Goal: Task Accomplishment & Management: Use online tool/utility

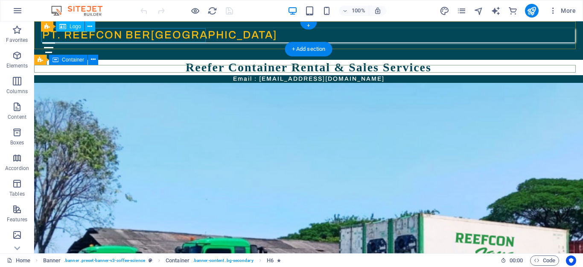
click at [110, 37] on div "PT. REEFCON BER[GEOGRAPHIC_DATA]" at bounding box center [308, 35] width 533 height 14
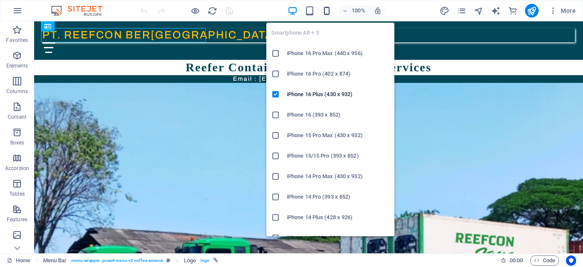
click at [328, 12] on icon "button" at bounding box center [327, 11] width 10 height 10
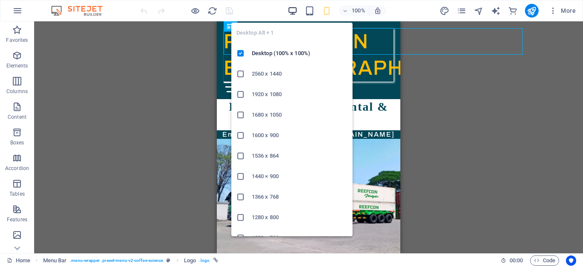
click at [294, 9] on icon "button" at bounding box center [293, 11] width 10 height 10
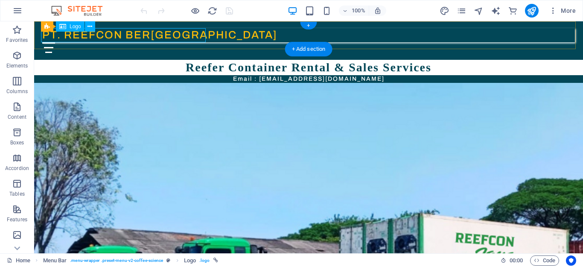
click at [123, 37] on div "PT. REEFCON BER[GEOGRAPHIC_DATA]" at bounding box center [308, 35] width 533 height 14
click at [91, 27] on icon at bounding box center [90, 26] width 5 height 9
click at [88, 25] on icon at bounding box center [90, 26] width 5 height 9
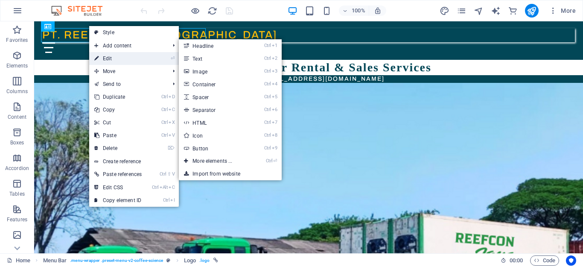
click at [119, 58] on link "⏎ Edit" at bounding box center [118, 58] width 58 height 13
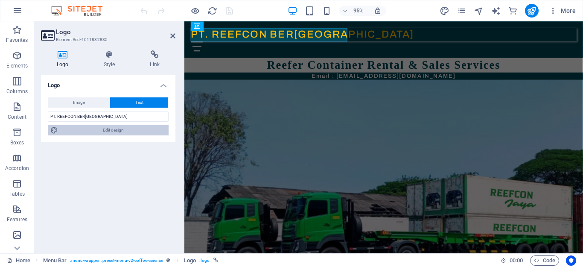
click at [55, 130] on icon at bounding box center [54, 130] width 8 height 10
select select "px"
select select "500"
select select "px"
select select "rem"
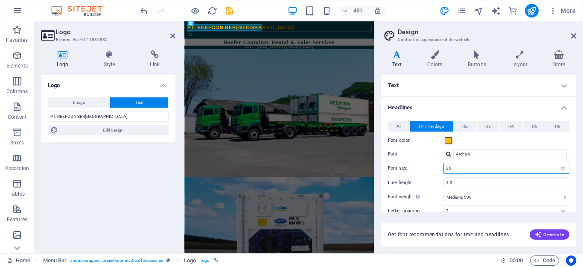
click at [473, 169] on input "25" at bounding box center [506, 168] width 125 height 10
drag, startPoint x: 473, startPoint y: 169, endPoint x: 440, endPoint y: 168, distance: 32.9
click at [440, 168] on div "Font size 25 rem px em %" at bounding box center [479, 168] width 182 height 11
type input "15"
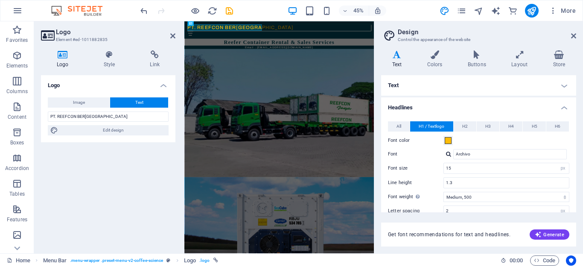
click at [434, 179] on div "Line height 1.3" at bounding box center [479, 182] width 182 height 11
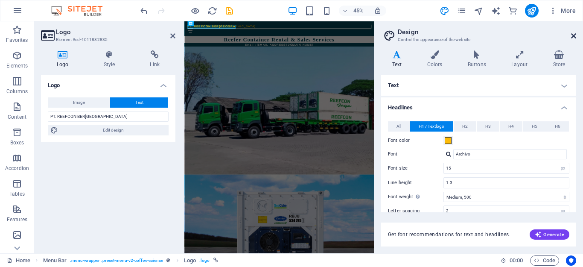
click at [576, 38] on icon at bounding box center [574, 35] width 5 height 7
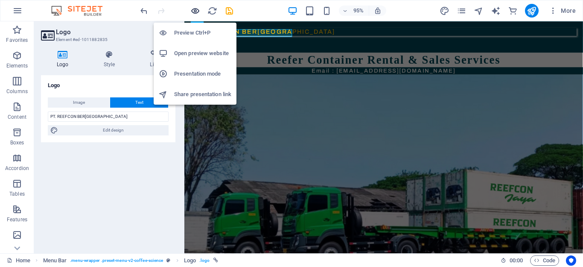
click at [192, 10] on icon "button" at bounding box center [196, 11] width 10 height 10
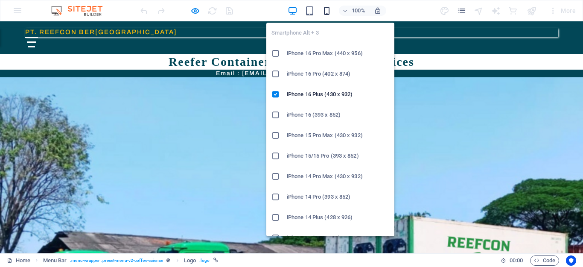
click at [327, 12] on icon "button" at bounding box center [327, 11] width 10 height 10
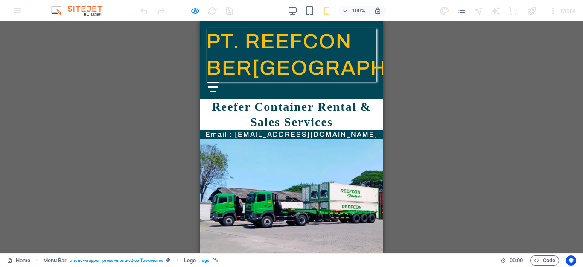
click at [293, 41] on h1 "PT. REEFCON BER[GEOGRAPHIC_DATA]" at bounding box center [292, 54] width 170 height 53
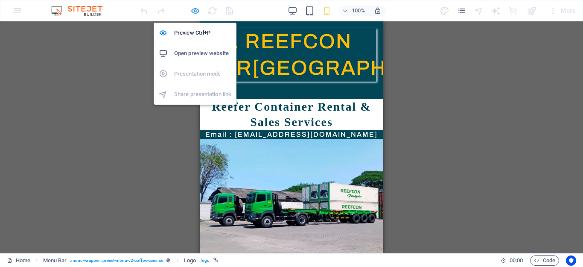
click at [195, 11] on icon "button" at bounding box center [196, 11] width 10 height 10
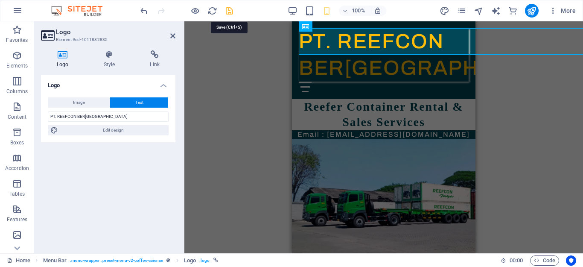
click at [229, 9] on icon "save" at bounding box center [230, 11] width 10 height 10
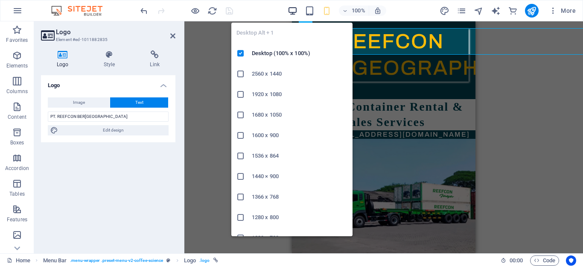
click at [296, 14] on icon "button" at bounding box center [293, 11] width 10 height 10
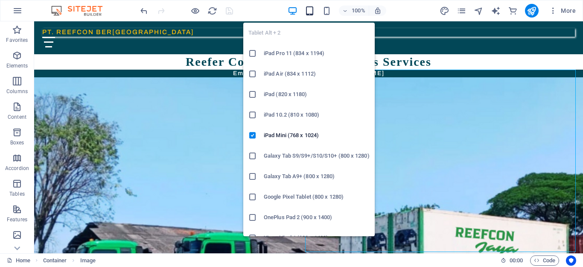
click at [307, 9] on icon "button" at bounding box center [310, 11] width 10 height 10
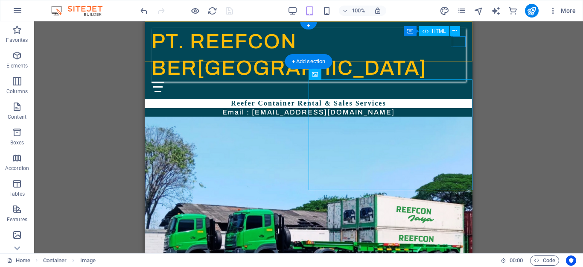
click at [280, 82] on div "Menu" at bounding box center [216, 87] width 128 height 11
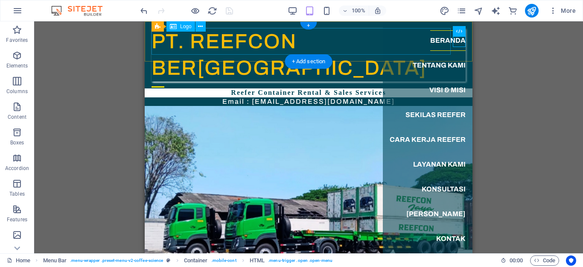
click at [330, 35] on div "PT. REEFCON BER[GEOGRAPHIC_DATA]" at bounding box center [309, 54] width 314 height 53
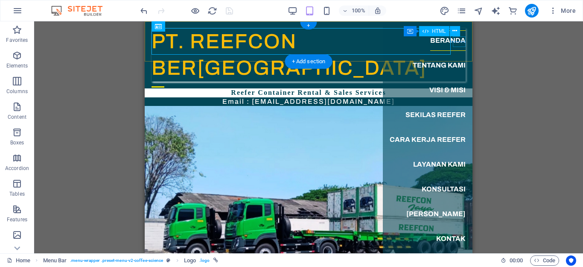
click at [164, 82] on div "Menu" at bounding box center [158, 87] width 13 height 11
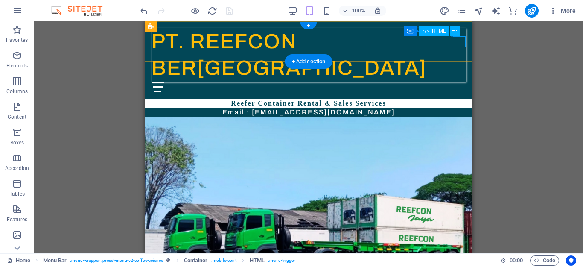
click at [280, 82] on div "Menu" at bounding box center [216, 87] width 128 height 11
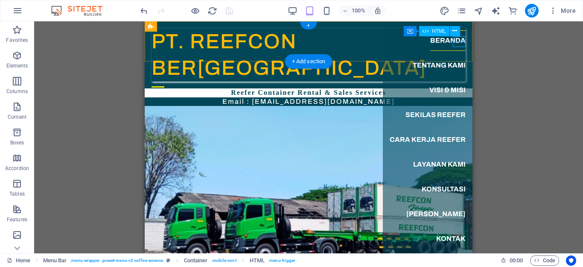
click at [164, 82] on div "Menu" at bounding box center [158, 87] width 13 height 11
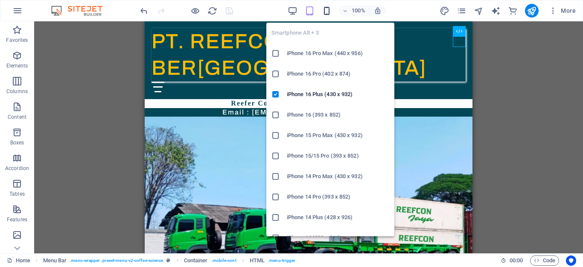
click at [328, 8] on icon "button" at bounding box center [327, 11] width 10 height 10
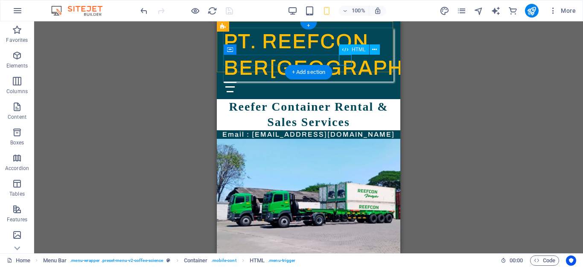
click at [346, 82] on div "Menu" at bounding box center [288, 87] width 128 height 11
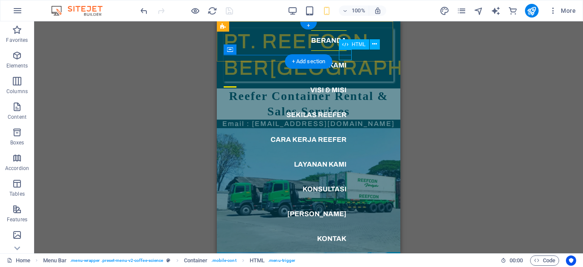
click at [237, 82] on div "Menu" at bounding box center [230, 87] width 13 height 11
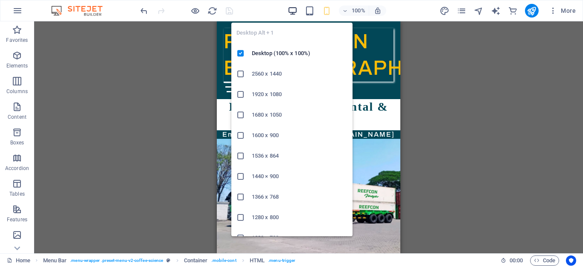
click at [294, 9] on icon "button" at bounding box center [293, 11] width 10 height 10
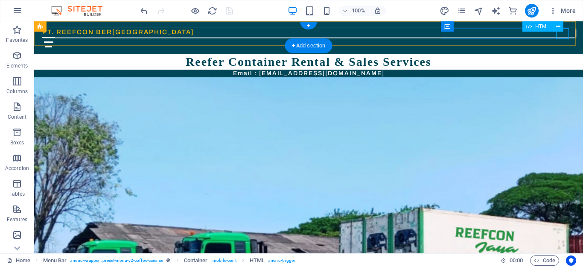
click at [170, 37] on div "Menu" at bounding box center [106, 42] width 128 height 11
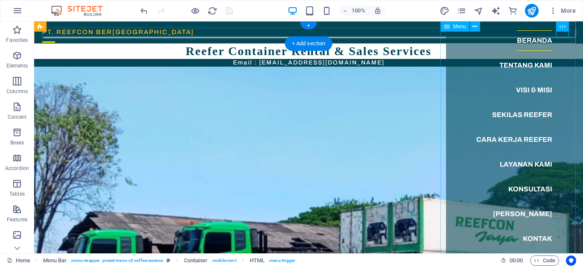
click at [519, 62] on nav "Beranda Tentang Kami Visi & Misi Sekilas Reefer Cara Kerja Reefer Layanan Kami …" at bounding box center [515, 137] width 138 height 232
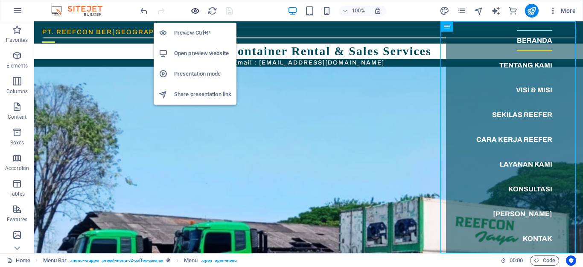
click at [195, 8] on icon "button" at bounding box center [196, 11] width 10 height 10
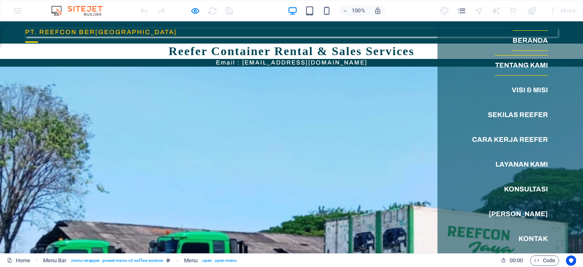
click at [515, 67] on link "Tentang Kami" at bounding box center [522, 65] width 53 height 21
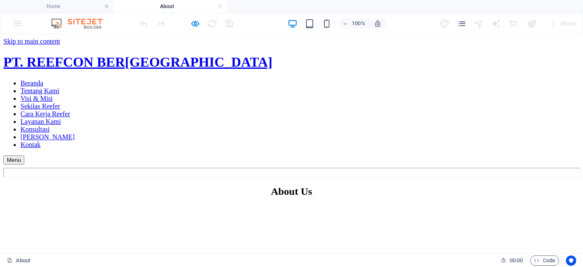
click at [132, 155] on div "Menu" at bounding box center [67, 159] width 128 height 9
click at [526, 105] on nav "Beranda Tentang Kami Visi & Misi Sekilas Reefer Cara Kerja Reefer Layanan Kami …" at bounding box center [291, 113] width 577 height 69
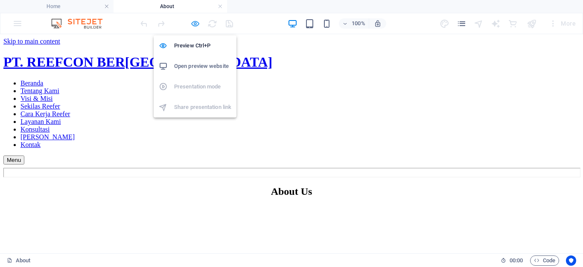
click at [199, 23] on icon "button" at bounding box center [196, 24] width 10 height 10
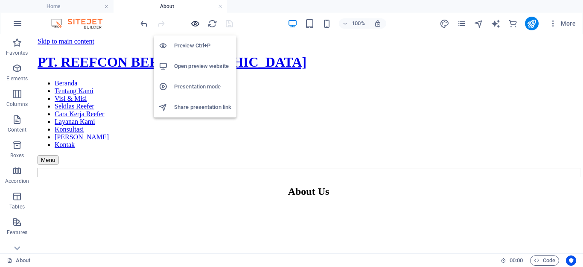
drag, startPoint x: 196, startPoint y: 23, endPoint x: 402, endPoint y: 16, distance: 206.4
click at [196, 23] on icon "button" at bounding box center [196, 24] width 10 height 10
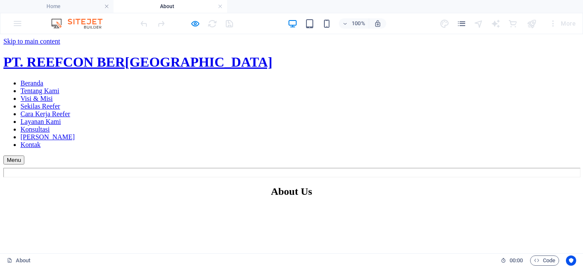
click at [53, 102] on link "Visi & Misi" at bounding box center [37, 98] width 32 height 7
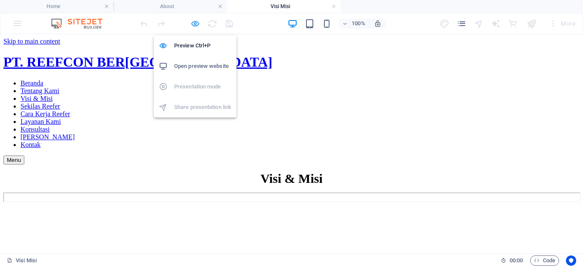
drag, startPoint x: 195, startPoint y: 22, endPoint x: 451, endPoint y: 81, distance: 262.2
click at [195, 22] on icon "button" at bounding box center [196, 24] width 10 height 10
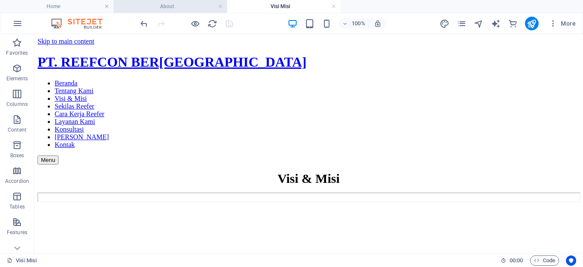
click at [176, 6] on h4 "About" at bounding box center [171, 6] width 114 height 9
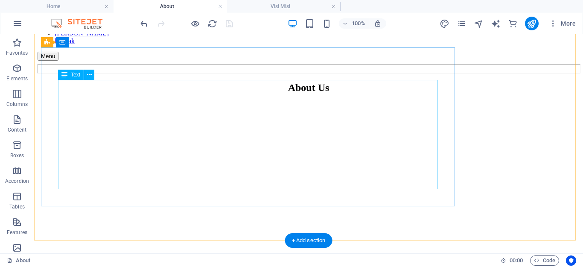
scroll to position [61, 0]
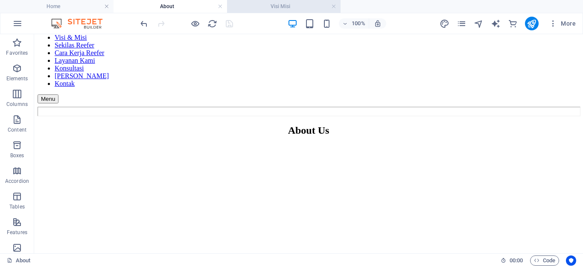
click at [279, 8] on h4 "Visi Misi" at bounding box center [284, 6] width 114 height 9
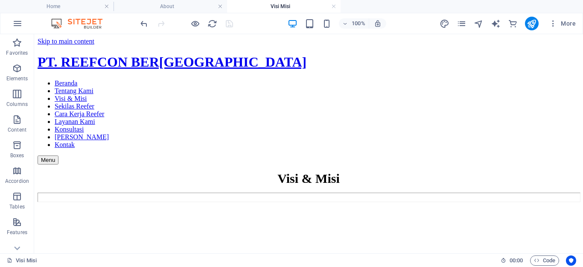
scroll to position [0, 0]
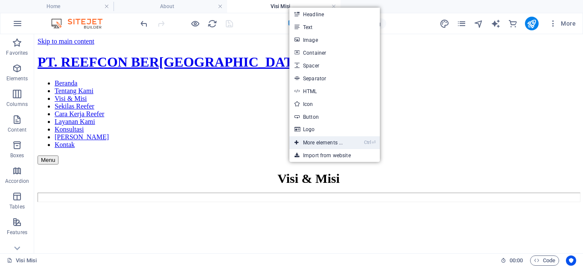
click at [317, 142] on link "Ctrl ⏎ More elements ..." at bounding box center [319, 142] width 59 height 13
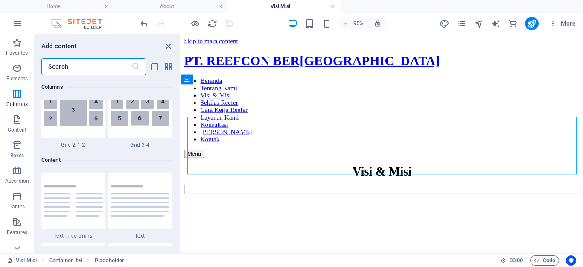
scroll to position [1543, 0]
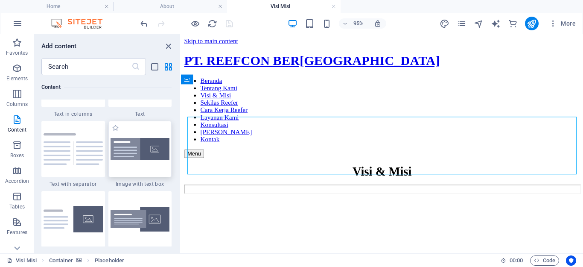
click at [136, 145] on img at bounding box center [140, 149] width 59 height 23
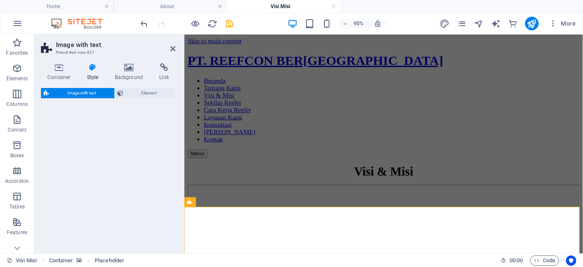
select select "rem"
select select "px"
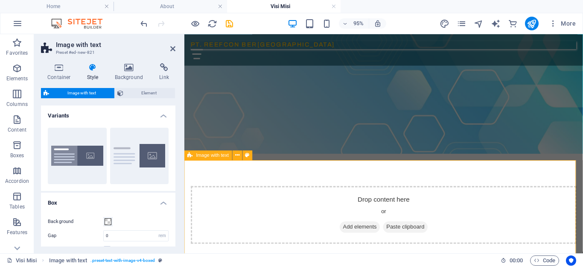
scroll to position [0, 0]
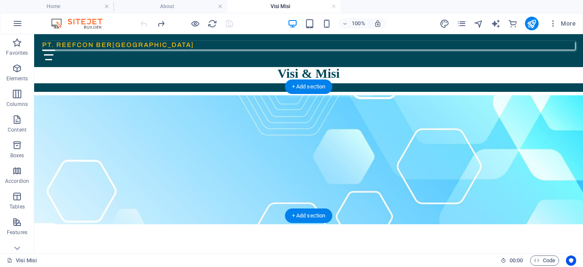
click at [262, 97] on figure at bounding box center [308, 159] width 549 height 129
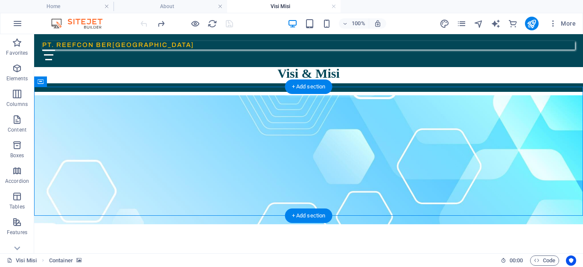
click at [278, 107] on figure at bounding box center [308, 159] width 549 height 129
click at [151, 107] on figure at bounding box center [308, 159] width 549 height 129
click at [237, 97] on figure at bounding box center [308, 159] width 549 height 129
click at [17, 117] on icon "button" at bounding box center [17, 119] width 10 height 10
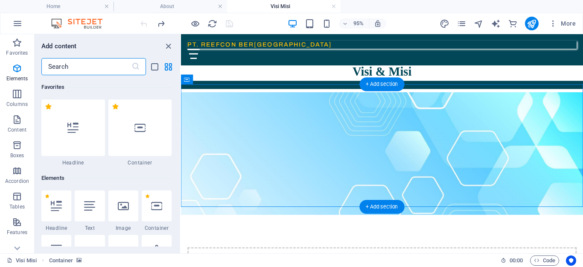
scroll to position [1495, 0]
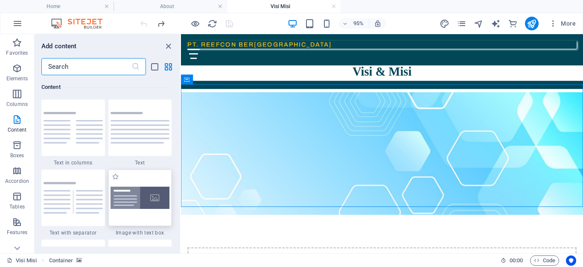
click at [148, 199] on img at bounding box center [140, 198] width 59 height 23
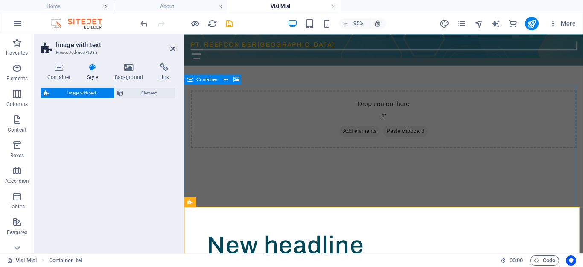
select select "rem"
select select "px"
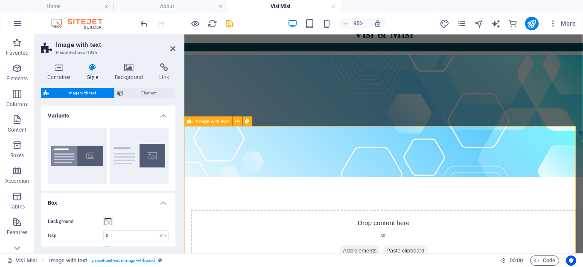
scroll to position [0, 0]
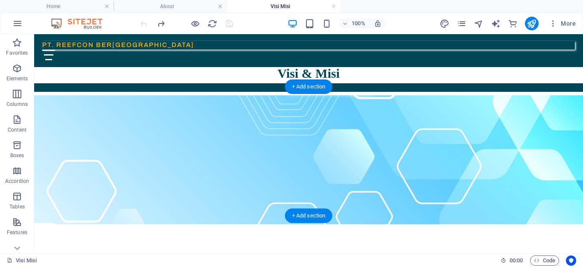
click at [250, 96] on figure at bounding box center [308, 159] width 549 height 129
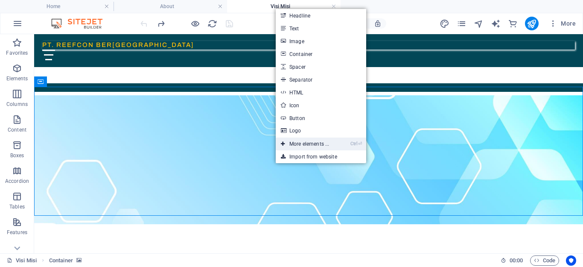
click at [320, 147] on link "Ctrl ⏎ More elements ..." at bounding box center [305, 144] width 59 height 13
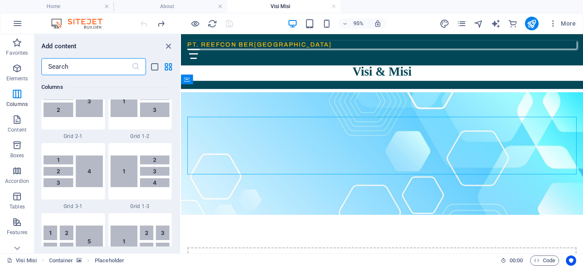
scroll to position [1068, 0]
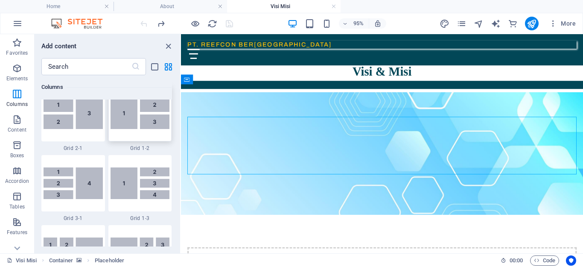
drag, startPoint x: 132, startPoint y: 123, endPoint x: 220, endPoint y: 146, distance: 90.9
click at [132, 123] on img at bounding box center [140, 113] width 59 height 32
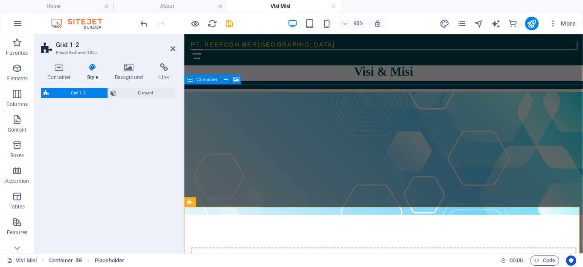
select select "rem"
select select "preset-grid-1-2-default"
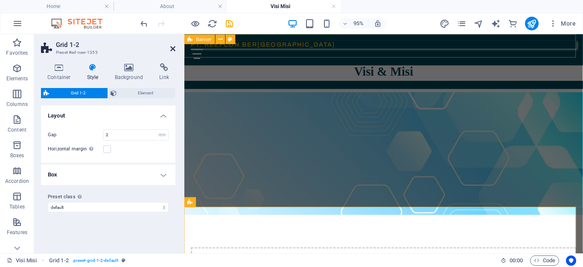
click at [170, 46] on icon at bounding box center [172, 48] width 5 height 7
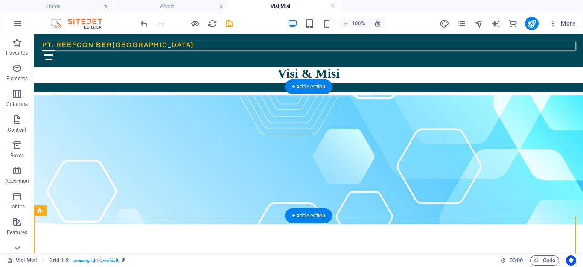
click at [234, 202] on figure at bounding box center [308, 159] width 549 height 129
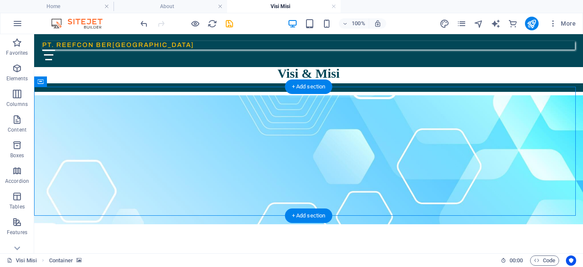
click at [234, 202] on figure at bounding box center [308, 159] width 549 height 129
click at [86, 211] on figure at bounding box center [308, 159] width 549 height 129
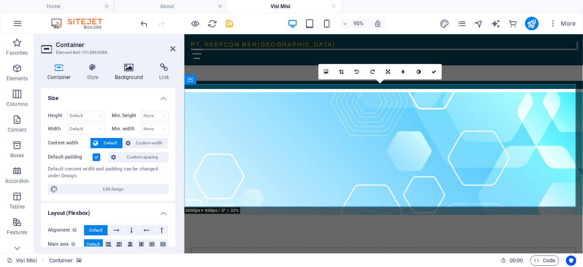
click at [132, 70] on icon at bounding box center [128, 67] width 41 height 9
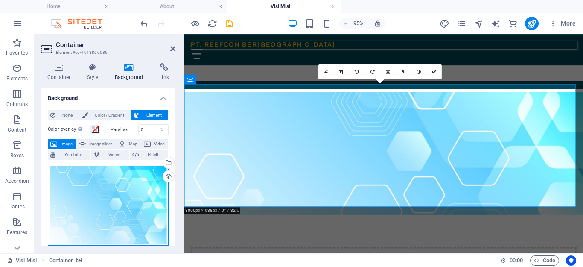
click at [116, 194] on div "Drag files here, click to choose files or select files from Files or our free s…" at bounding box center [108, 205] width 121 height 82
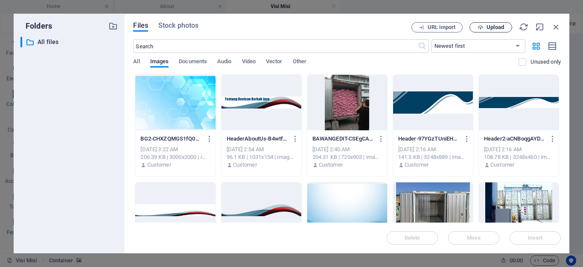
click at [479, 27] on icon "button" at bounding box center [481, 28] width 6 height 6
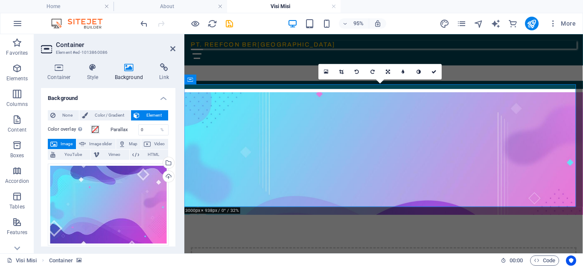
click at [289, 106] on figure at bounding box center [395, 159] width 420 height 129
click at [266, 100] on figure at bounding box center [395, 159] width 420 height 129
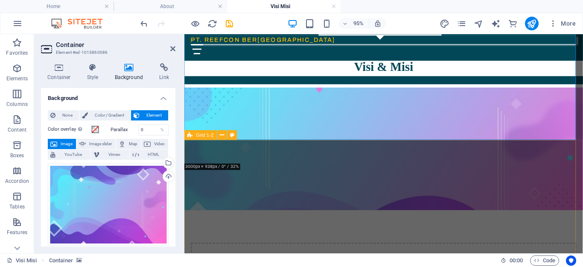
scroll to position [0, 0]
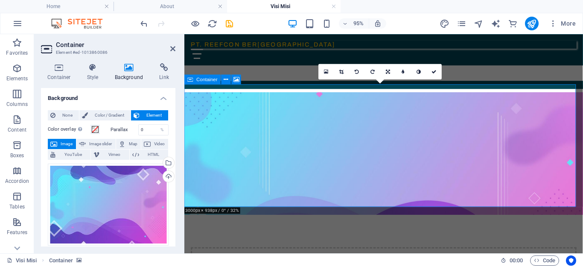
click at [211, 24] on icon "reload" at bounding box center [213, 24] width 10 height 10
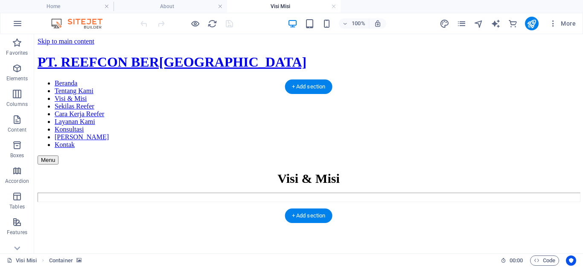
click at [134, 205] on figure at bounding box center [309, 205] width 542 height 0
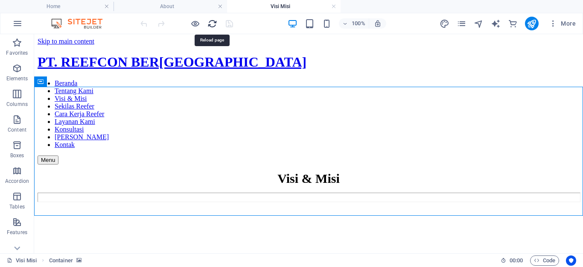
click at [211, 21] on icon "reload" at bounding box center [213, 24] width 10 height 10
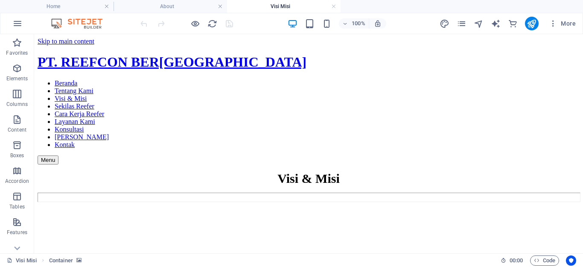
click at [224, 205] on figure at bounding box center [309, 205] width 542 height 0
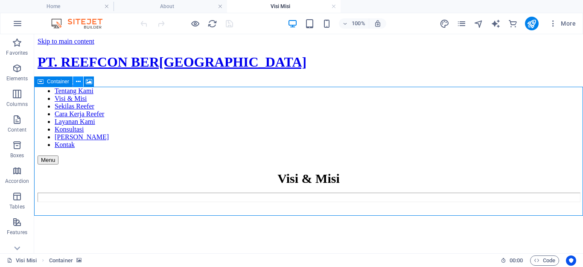
click at [77, 83] on icon at bounding box center [78, 81] width 5 height 9
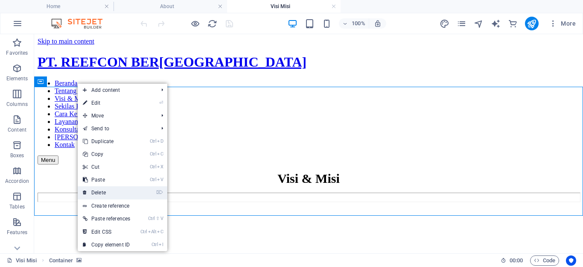
click at [128, 198] on link "⌦ Delete" at bounding box center [107, 192] width 58 height 13
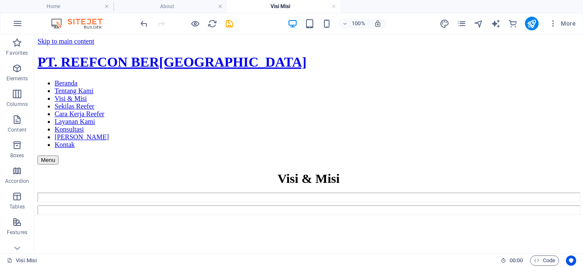
click at [252, 126] on html "Skip to main content PT. REEFCON BER[GEOGRAPHIC_DATA] Beranda Tentang Kami Visi…" at bounding box center [308, 126] width 549 height 184
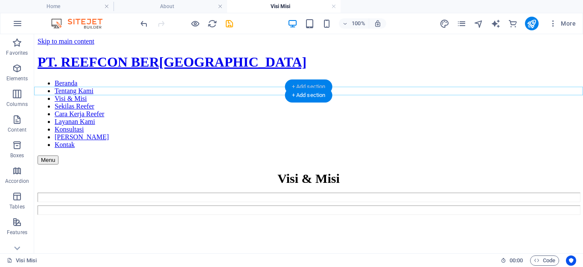
click at [305, 85] on div "+ Add section" at bounding box center [308, 86] width 47 height 15
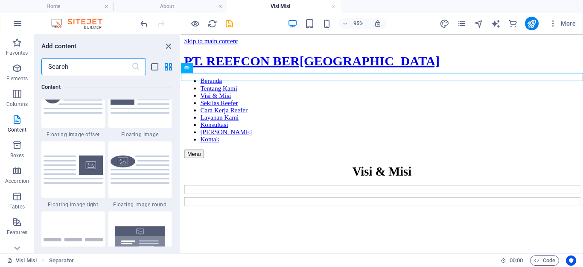
scroll to position [1879, 0]
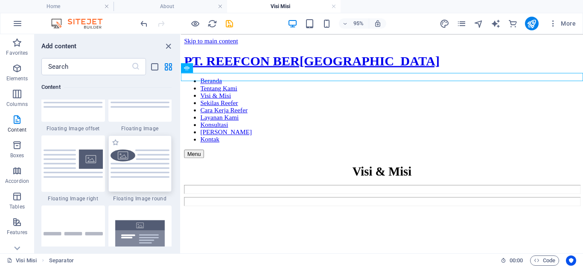
drag, startPoint x: 139, startPoint y: 169, endPoint x: 134, endPoint y: 267, distance: 98.0
click at [139, 169] on img at bounding box center [140, 164] width 59 height 28
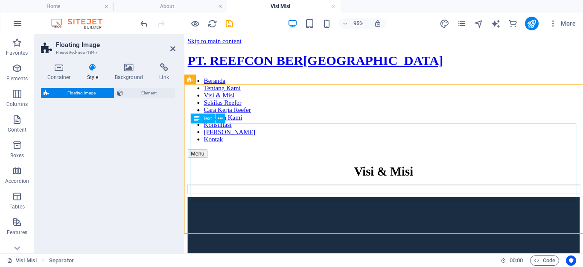
select select "%"
select select "rem"
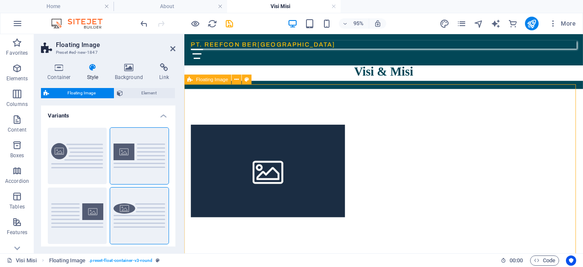
click at [407, 109] on div at bounding box center [395, 194] width 420 height 198
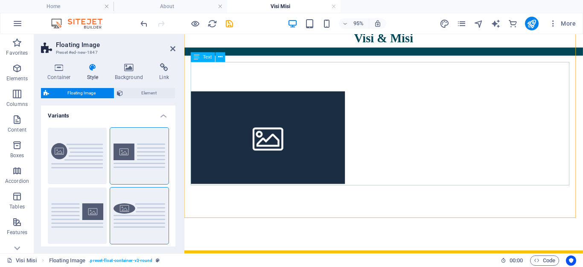
scroll to position [0, 0]
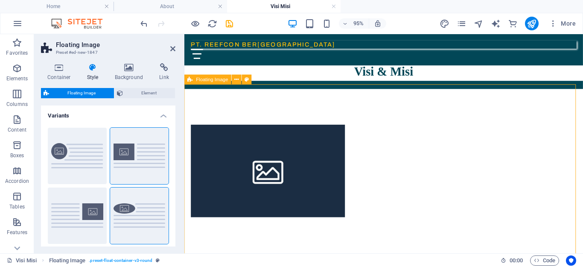
click at [387, 108] on div at bounding box center [395, 194] width 420 height 198
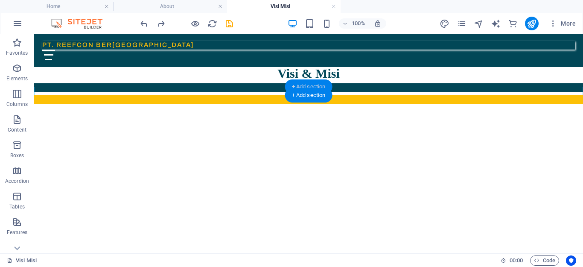
click at [301, 87] on div "+ Add section" at bounding box center [308, 86] width 47 height 15
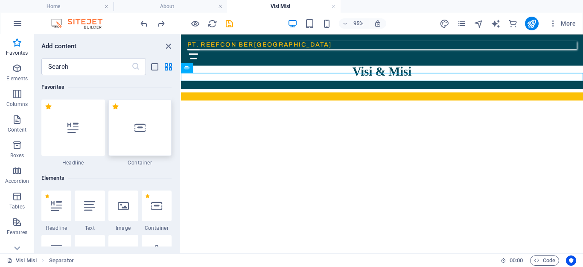
click at [132, 133] on div at bounding box center [140, 128] width 64 height 56
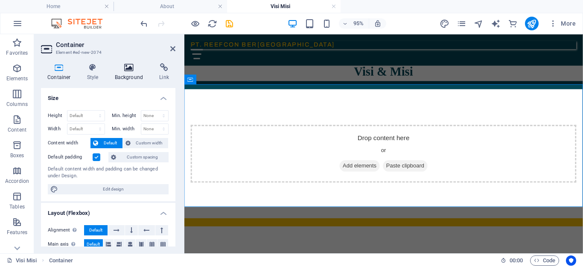
click at [130, 68] on icon at bounding box center [128, 67] width 41 height 9
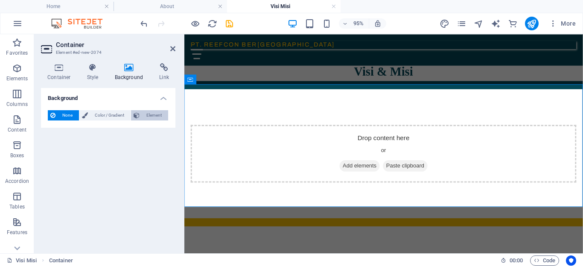
click at [155, 114] on span "Element" at bounding box center [153, 115] width 23 height 10
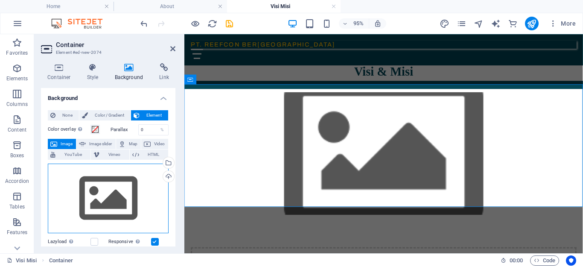
drag, startPoint x: 110, startPoint y: 208, endPoint x: 16, endPoint y: 217, distance: 94.8
click at [110, 208] on div "Drag files here, click to choose files or select files from Files or our free s…" at bounding box center [108, 199] width 121 height 70
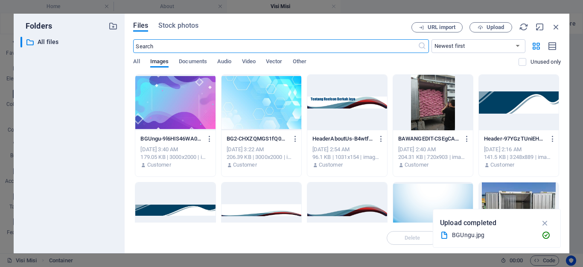
click at [198, 109] on div at bounding box center [175, 103] width 80 height 56
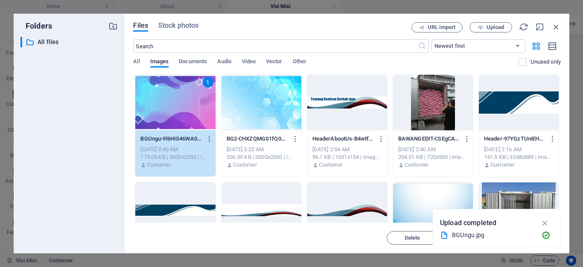
click at [198, 109] on div "1" at bounding box center [175, 103] width 80 height 56
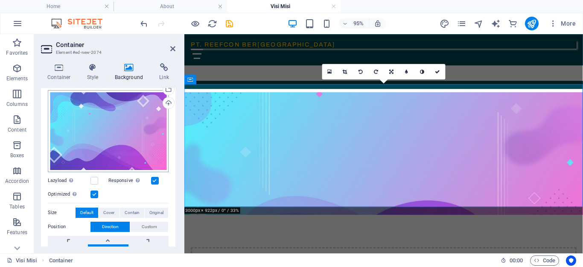
scroll to position [85, 0]
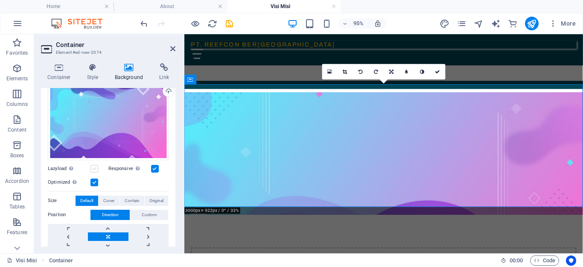
click at [94, 169] on label at bounding box center [95, 169] width 8 height 8
click at [0, 0] on input "Lazyload Loading images after the page loads improves page speed." at bounding box center [0, 0] width 0 height 0
click at [94, 169] on label at bounding box center [95, 169] width 8 height 8
click at [0, 0] on input "Lazyload Loading images after the page loads improves page speed." at bounding box center [0, 0] width 0 height 0
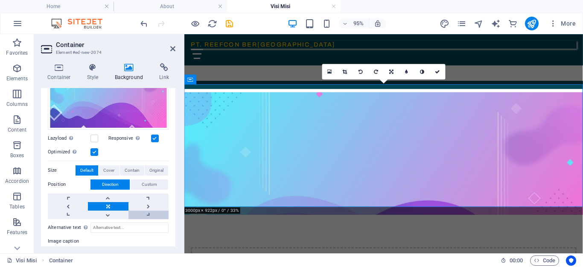
scroll to position [128, 0]
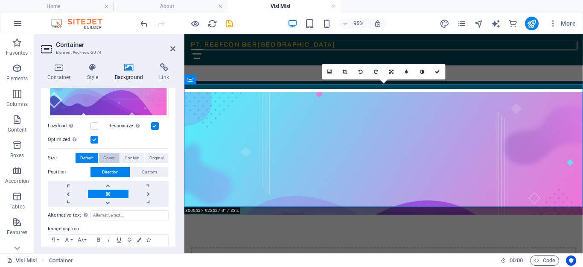
click at [113, 157] on span "Cover" at bounding box center [108, 158] width 11 height 10
click at [127, 157] on span "Contain" at bounding box center [132, 158] width 15 height 10
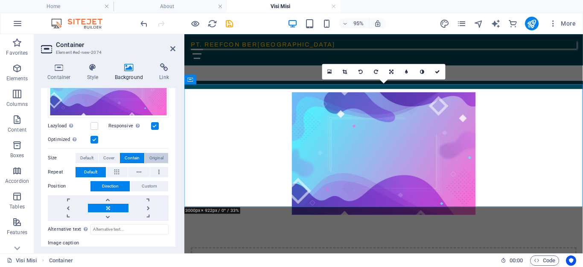
click at [146, 155] on button "Original" at bounding box center [156, 158] width 23 height 10
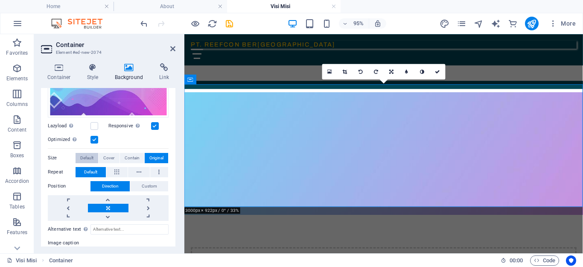
click at [87, 156] on span "Default" at bounding box center [86, 158] width 13 height 10
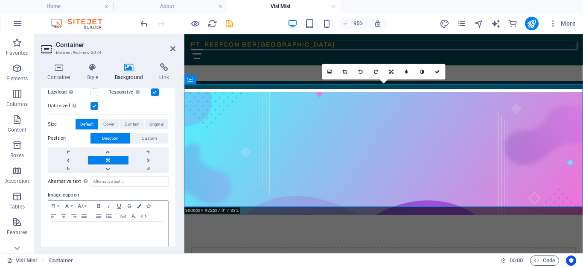
scroll to position [169, 0]
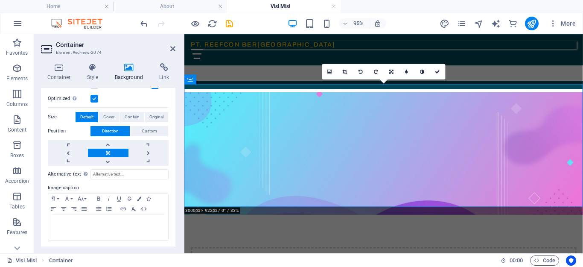
click at [56, 115] on label "Size" at bounding box center [62, 117] width 28 height 10
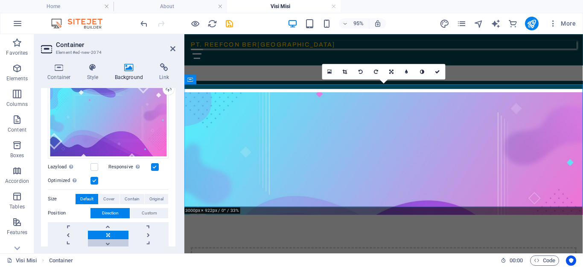
scroll to position [84, 0]
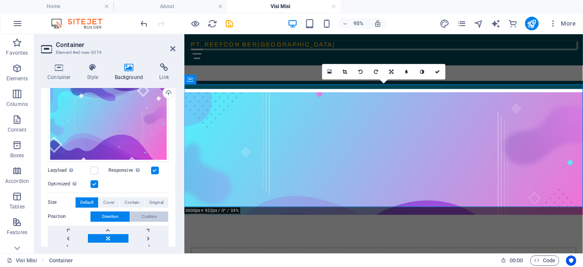
click at [152, 214] on span "Custom" at bounding box center [149, 216] width 15 height 10
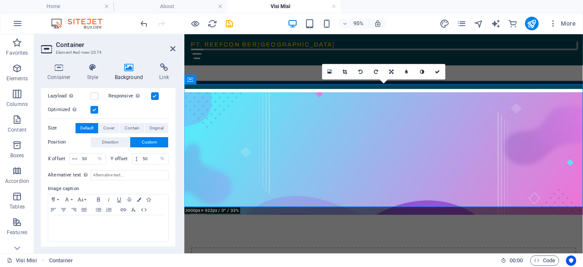
scroll to position [159, 0]
drag, startPoint x: 148, startPoint y: 155, endPoint x: 139, endPoint y: 158, distance: 9.5
click at [141, 158] on input "50" at bounding box center [155, 158] width 28 height 10
type input "100"
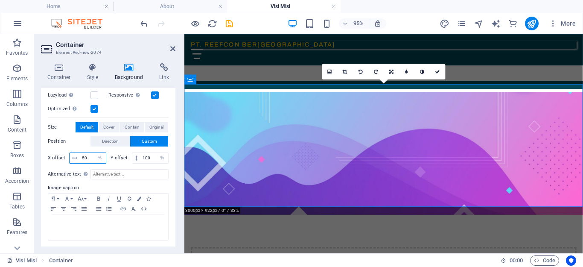
drag, startPoint x: 91, startPoint y: 157, endPoint x: 76, endPoint y: 157, distance: 15.4
click at [76, 157] on div "50 px rem % vh vw" at bounding box center [87, 157] width 37 height 11
type input "100"
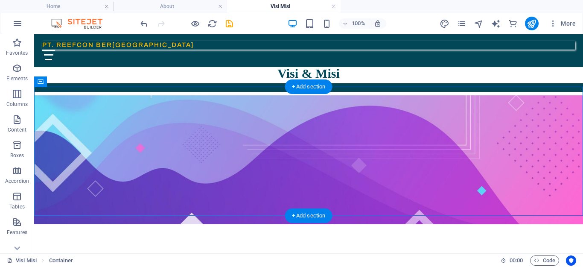
click at [141, 208] on figure at bounding box center [308, 159] width 549 height 129
click at [150, 233] on html "Skip to main content PT. REEFCON BER[GEOGRAPHIC_DATA] Beranda Tentang Kami Visi…" at bounding box center [308, 201] width 549 height 334
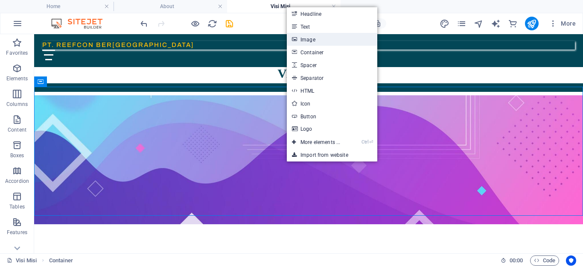
click at [334, 39] on link "Image" at bounding box center [332, 39] width 91 height 13
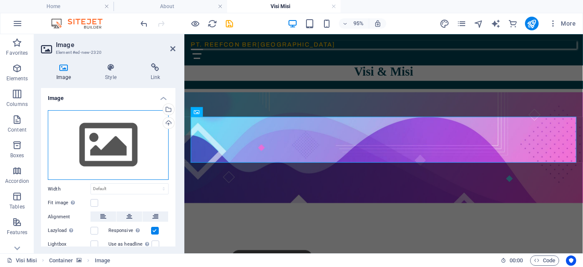
click at [120, 138] on div "Drag files here, click to choose files or select files from Files or our free s…" at bounding box center [108, 145] width 121 height 70
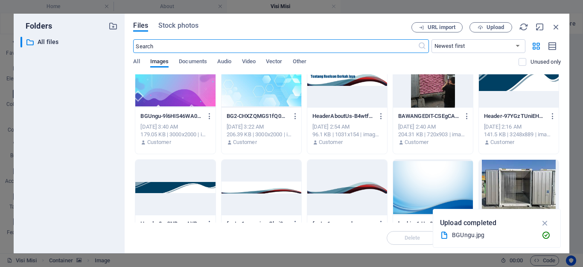
scroll to position [0, 0]
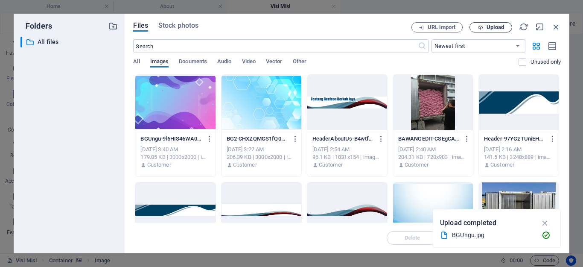
click at [497, 28] on span "Upload" at bounding box center [496, 27] width 18 height 5
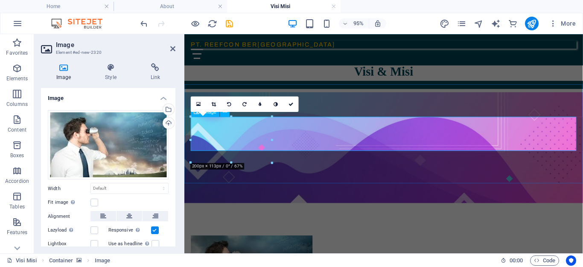
click at [354, 108] on figure at bounding box center [395, 153] width 420 height 117
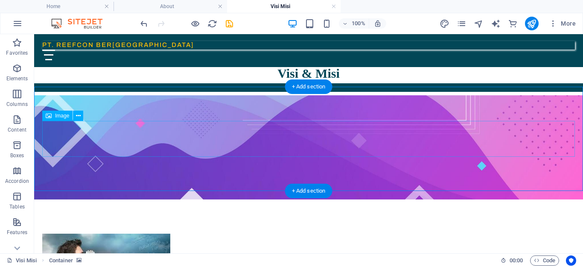
click at [208, 234] on figure at bounding box center [308, 270] width 533 height 72
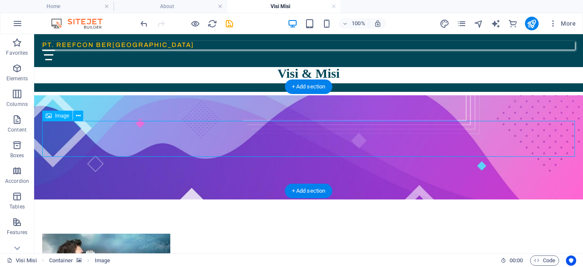
click at [208, 234] on figure at bounding box center [308, 270] width 533 height 72
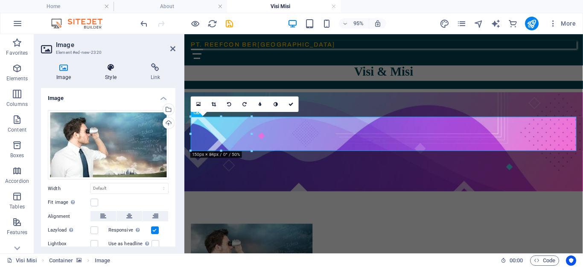
click at [110, 70] on icon at bounding box center [111, 67] width 42 height 9
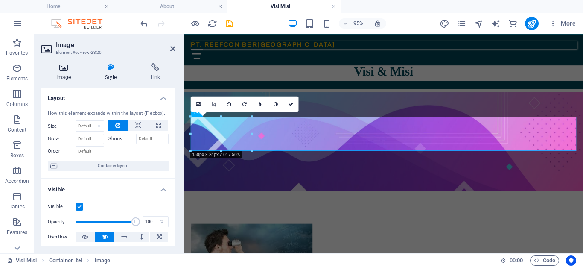
click at [73, 69] on icon at bounding box center [63, 67] width 45 height 9
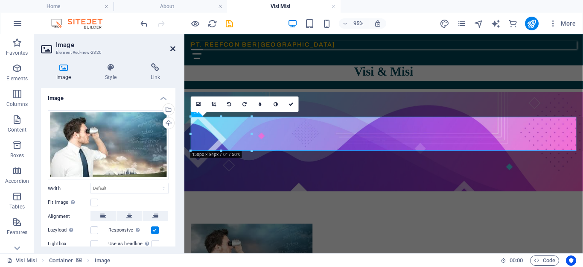
click at [172, 49] on icon at bounding box center [172, 48] width 5 height 7
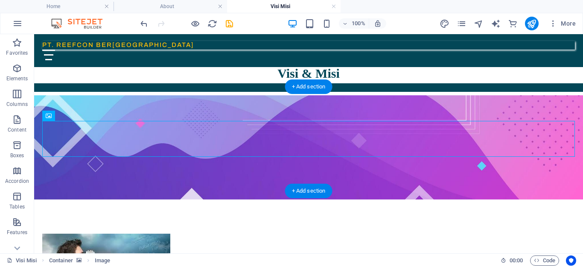
click at [328, 110] on figure at bounding box center [308, 147] width 549 height 104
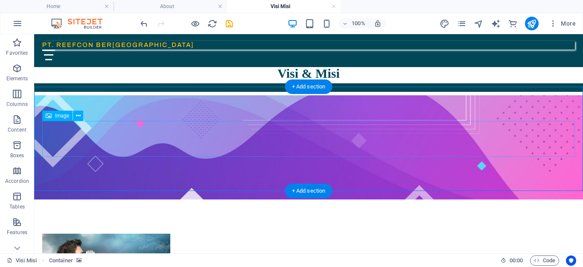
click at [293, 234] on figure at bounding box center [308, 270] width 533 height 72
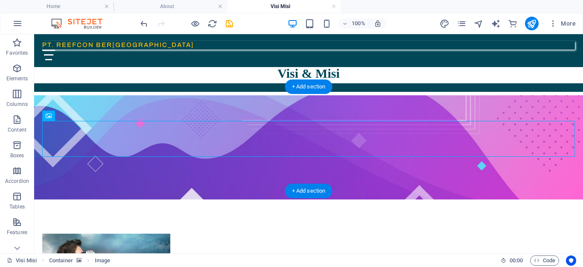
click at [508, 106] on figure at bounding box center [308, 147] width 549 height 104
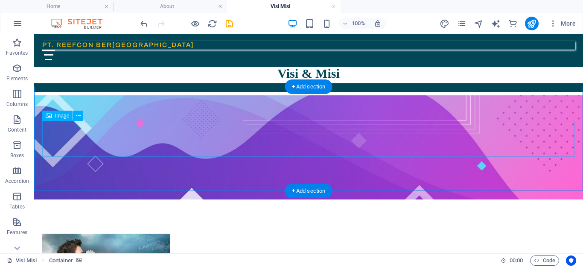
click at [88, 234] on figure at bounding box center [308, 270] width 533 height 72
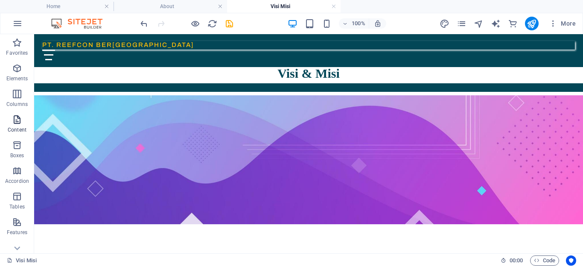
click at [16, 120] on icon "button" at bounding box center [17, 119] width 10 height 10
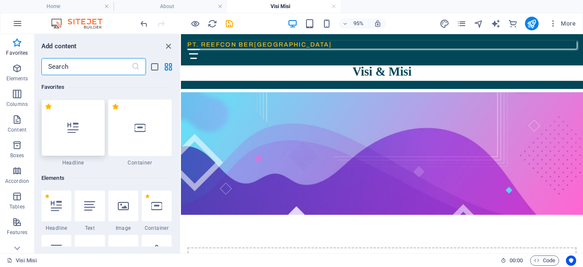
click at [72, 133] on div at bounding box center [73, 128] width 64 height 56
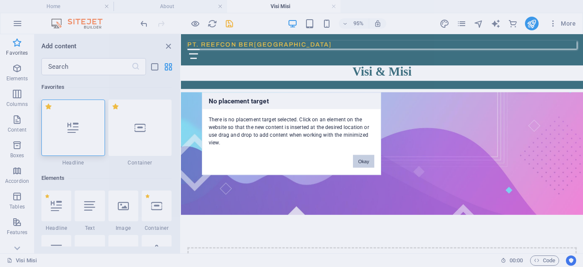
click at [367, 160] on button "Okay" at bounding box center [363, 161] width 21 height 13
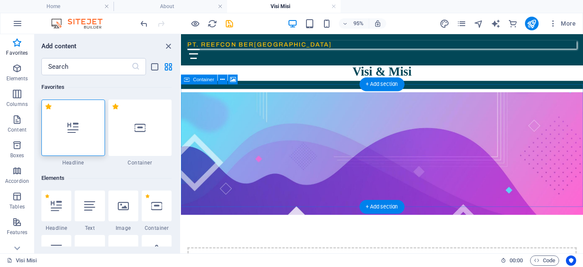
click at [293, 101] on figure at bounding box center [393, 159] width 424 height 129
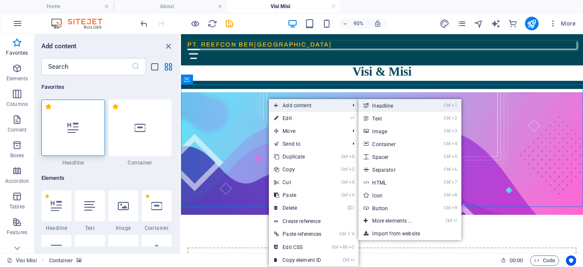
click at [412, 108] on link "Ctrl 1 Headline" at bounding box center [394, 105] width 70 height 13
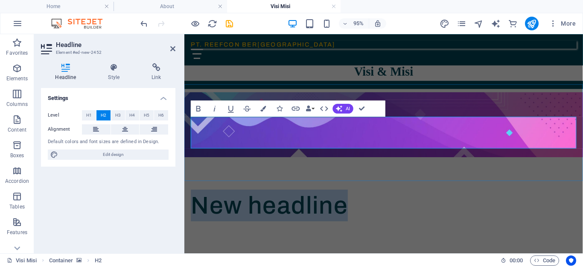
click at [226, 198] on h2 "New headline" at bounding box center [394, 214] width 406 height 33
drag, startPoint x: 358, startPoint y: 144, endPoint x: 369, endPoint y: 168, distance: 26.8
click at [185, 139] on html "Skip to main content PT. REEFCON BER[GEOGRAPHIC_DATA] Beranda Tentang Kami Visi…" at bounding box center [395, 157] width 420 height 246
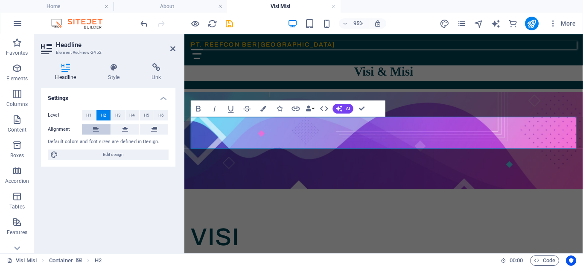
click at [98, 127] on icon at bounding box center [96, 129] width 6 height 10
click at [246, 231] on h2 "VISI" at bounding box center [394, 247] width 406 height 33
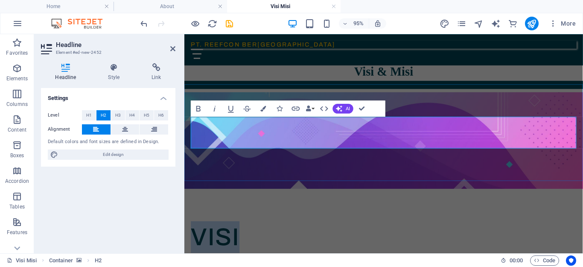
click at [246, 231] on h2 "VISI" at bounding box center [394, 247] width 406 height 33
click at [200, 108] on icon "button" at bounding box center [198, 109] width 4 height 6
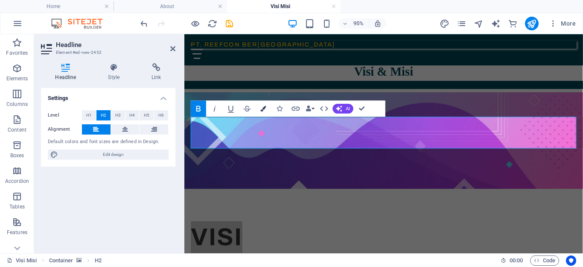
click at [262, 107] on icon "button" at bounding box center [264, 109] width 6 height 6
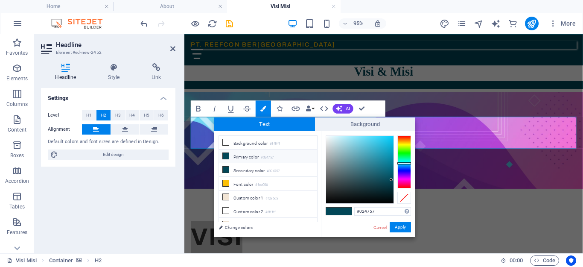
click at [252, 155] on li "Primary color #024757" at bounding box center [268, 157] width 98 height 14
click at [402, 228] on button "Apply" at bounding box center [400, 227] width 21 height 10
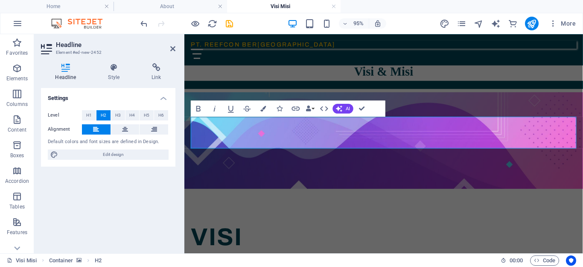
click at [329, 171] on figure at bounding box center [395, 146] width 420 height 102
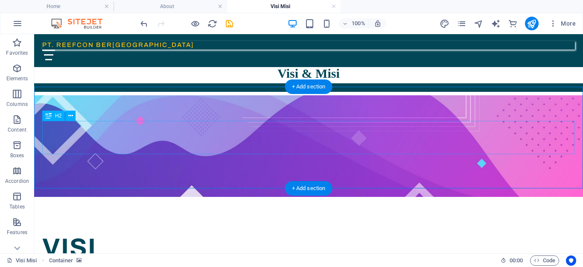
click at [68, 231] on div "VISI" at bounding box center [308, 247] width 533 height 33
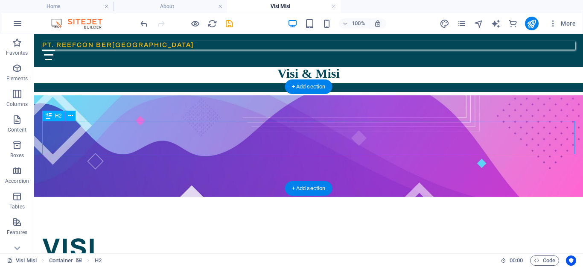
click at [78, 231] on div "VISI" at bounding box center [308, 247] width 533 height 33
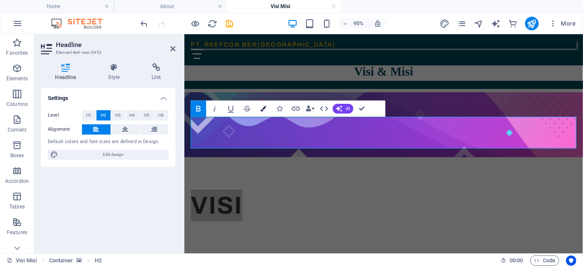
click at [263, 107] on icon "button" at bounding box center [264, 109] width 6 height 6
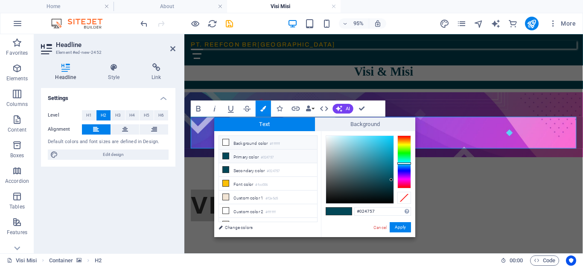
click at [233, 142] on li "Background color #ffffff" at bounding box center [268, 143] width 98 height 14
type input "#ffffff"
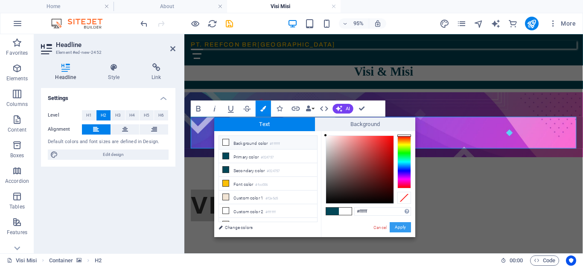
click at [406, 226] on button "Apply" at bounding box center [400, 227] width 21 height 10
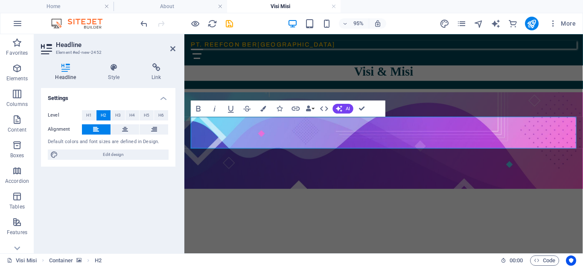
click at [304, 154] on figure at bounding box center [395, 146] width 420 height 102
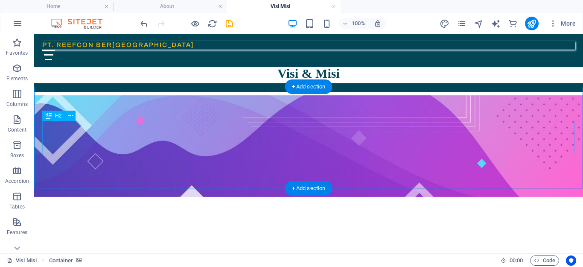
click at [99, 231] on div "VISI" at bounding box center [308, 247] width 533 height 33
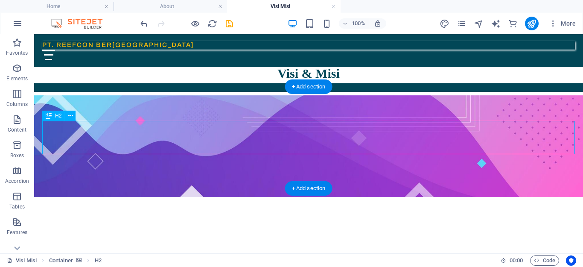
click at [99, 231] on div "VISI" at bounding box center [308, 247] width 533 height 33
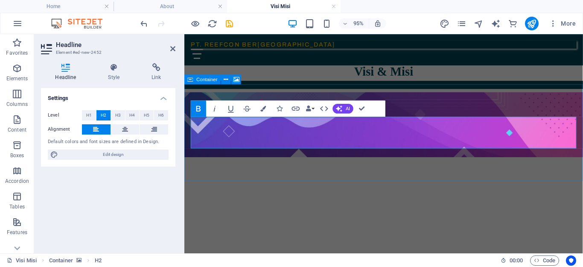
click at [270, 168] on div "VISI" at bounding box center [395, 180] width 420 height 170
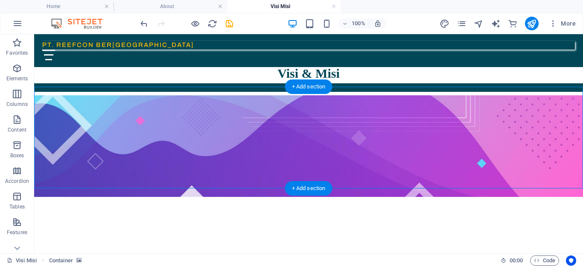
click at [266, 162] on figure at bounding box center [308, 146] width 549 height 102
click at [160, 95] on figure at bounding box center [308, 146] width 549 height 102
select select "%"
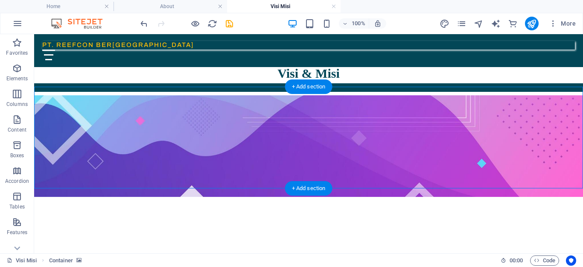
select select "%"
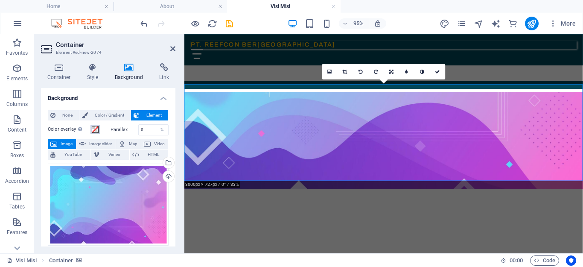
click at [96, 129] on span at bounding box center [95, 129] width 7 height 7
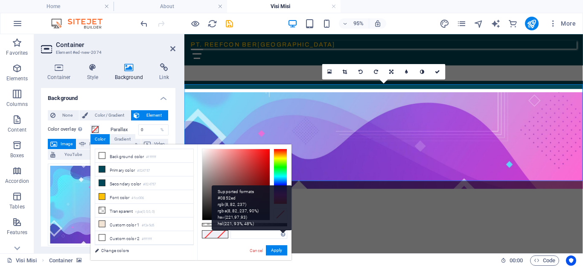
drag, startPoint x: 287, startPoint y: 226, endPoint x: 270, endPoint y: 223, distance: 16.9
click at [270, 223] on div "Supported formats #0852ed rgb(8, 82, 237) rgba(8, 82, 237, 90%) hsv(221,97,93) …" at bounding box center [252, 207] width 80 height 45
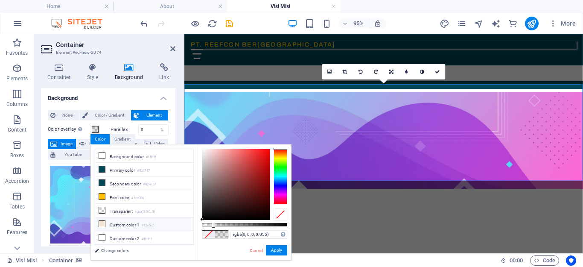
type input "rgba(0, 0, 0, 0)"
drag, startPoint x: 205, startPoint y: 224, endPoint x: 161, endPoint y: 226, distance: 44.5
click at [161, 226] on div "less Background color #ffffff Primary color #024757 Secondary color #024757 Fon…" at bounding box center [191, 202] width 201 height 116
click at [364, 159] on figure at bounding box center [395, 146] width 420 height 102
click at [250, 251] on link "Cancel" at bounding box center [256, 250] width 15 height 6
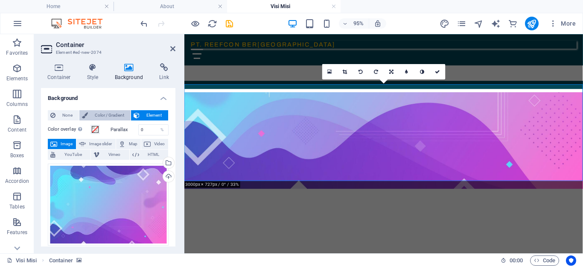
click at [108, 115] on span "Color / Gradient" at bounding box center [110, 115] width 38 height 10
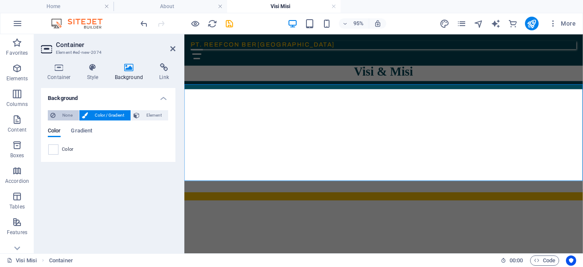
click at [59, 115] on span "None" at bounding box center [67, 115] width 18 height 10
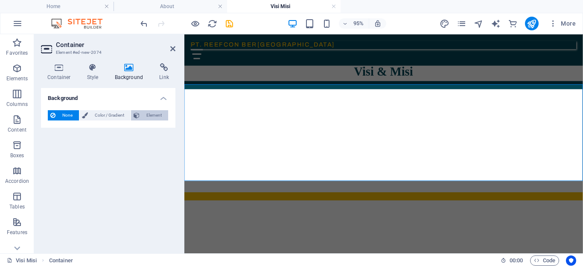
click at [155, 117] on span "Element" at bounding box center [153, 115] width 23 height 10
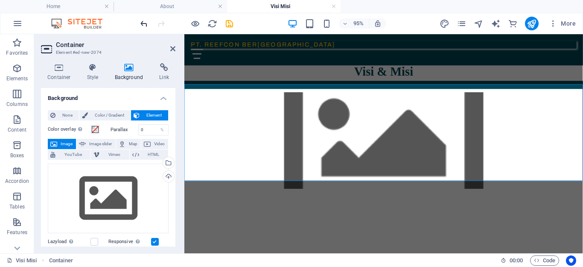
click at [139, 23] on icon "undo" at bounding box center [144, 24] width 10 height 10
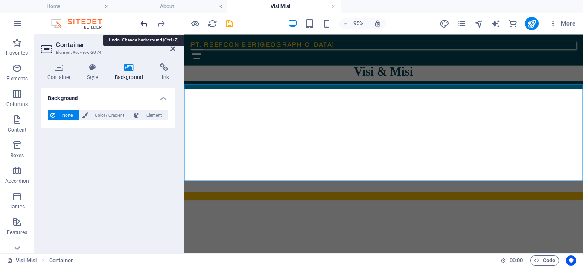
click at [142, 26] on icon "undo" at bounding box center [144, 24] width 10 height 10
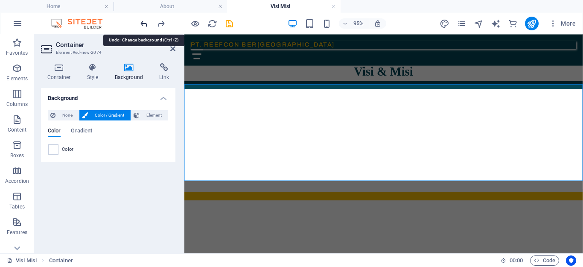
click at [142, 26] on icon "undo" at bounding box center [144, 24] width 10 height 10
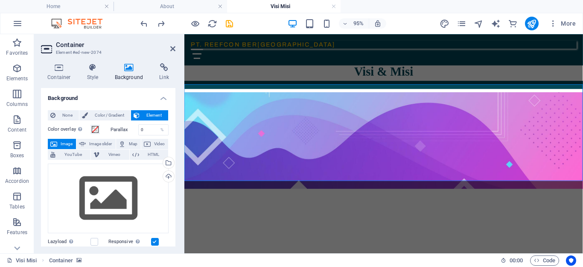
click at [164, 97] on h4 "Background" at bounding box center [108, 95] width 135 height 15
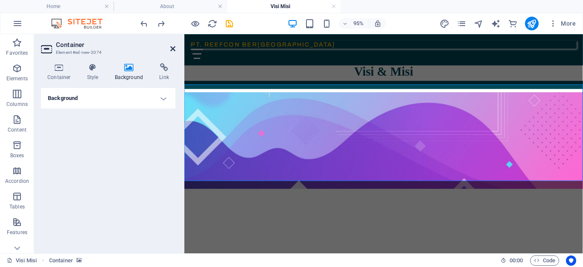
click at [173, 48] on icon at bounding box center [172, 48] width 5 height 7
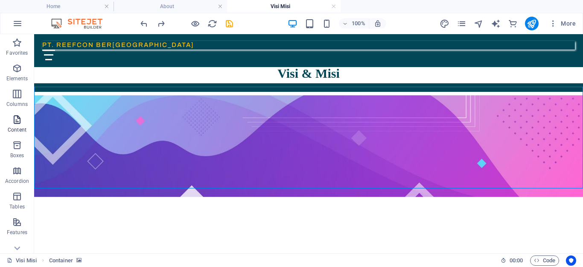
click at [17, 121] on icon "button" at bounding box center [17, 119] width 10 height 10
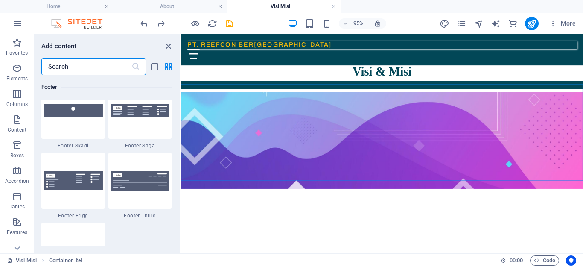
scroll to position [5894, 0]
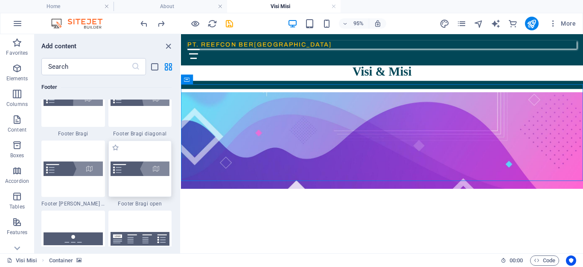
click at [147, 169] on img at bounding box center [140, 168] width 59 height 15
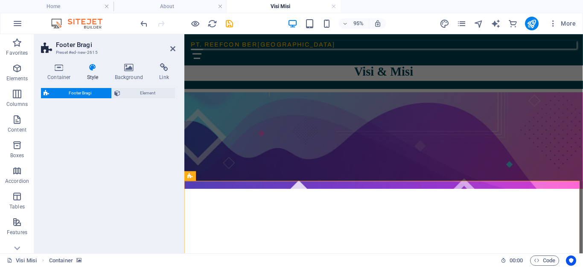
select select "%"
select select "rem"
select select "px"
select select "rem"
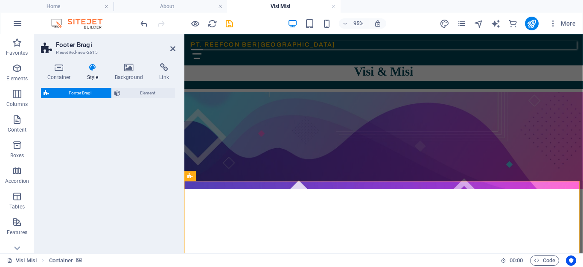
select select "rem"
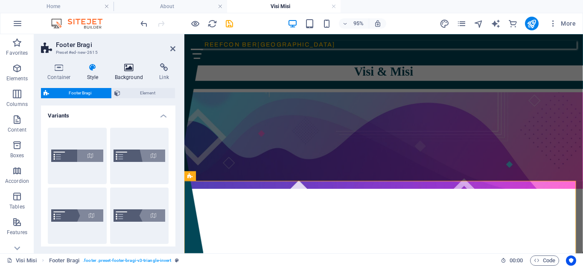
click at [132, 73] on h4 "Background" at bounding box center [130, 72] width 45 height 18
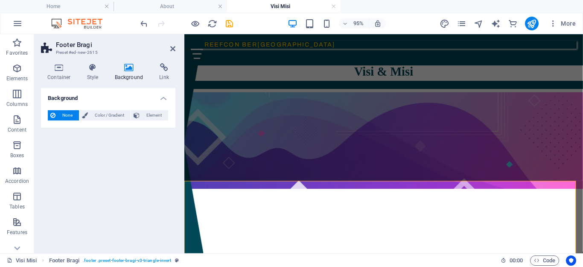
click at [130, 67] on icon at bounding box center [128, 67] width 41 height 9
click at [149, 115] on span "Element" at bounding box center [153, 115] width 23 height 10
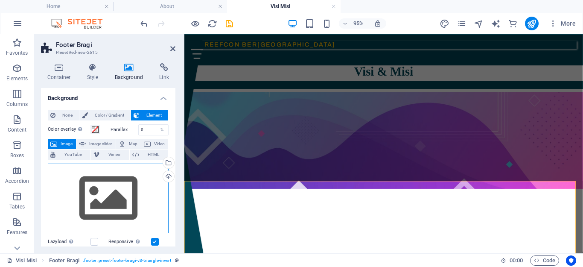
click at [103, 210] on div "Drag files here, click to choose files or select files from Files or our free s…" at bounding box center [108, 199] width 121 height 70
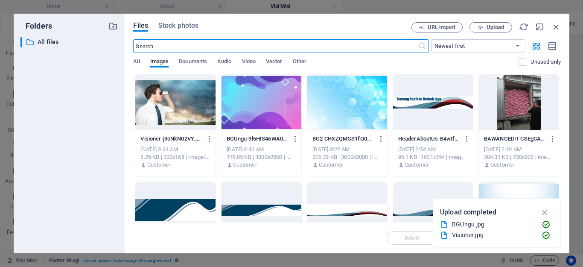
click at [269, 119] on div at bounding box center [262, 103] width 80 height 56
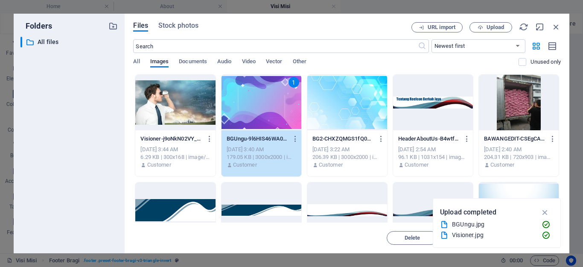
click at [269, 119] on div "1" at bounding box center [262, 103] width 80 height 56
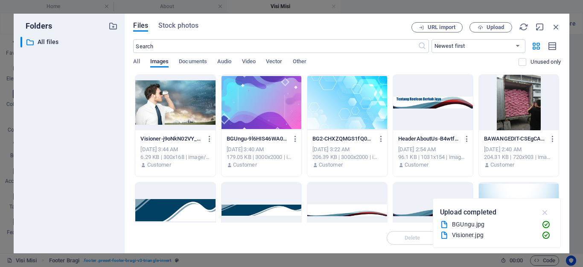
click at [544, 212] on icon "button" at bounding box center [546, 212] width 10 height 9
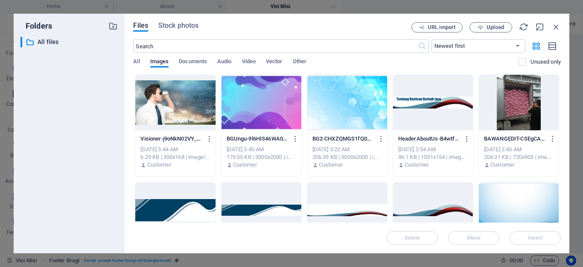
click at [250, 105] on div at bounding box center [262, 103] width 80 height 56
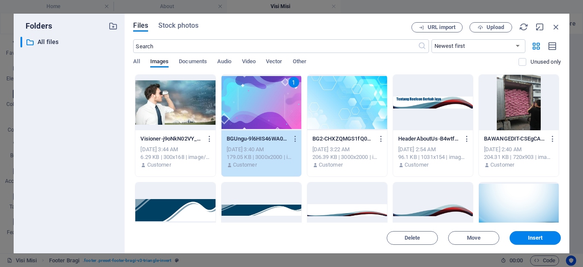
click at [250, 105] on div "1" at bounding box center [262, 103] width 80 height 56
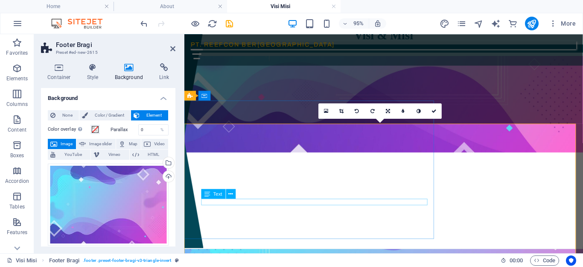
scroll to position [60, 0]
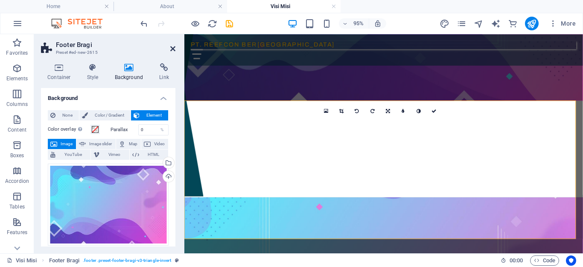
click at [172, 48] on icon at bounding box center [172, 48] width 5 height 7
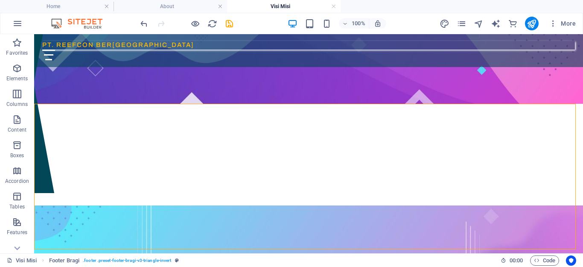
click at [398, 93] on figure at bounding box center [308, 53] width 549 height 102
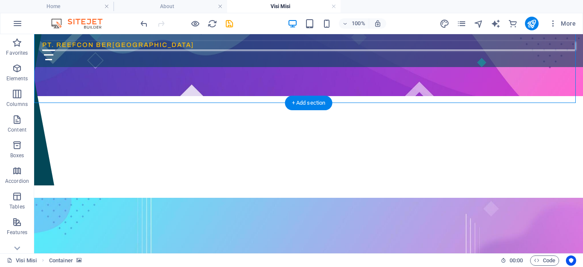
scroll to position [72, 0]
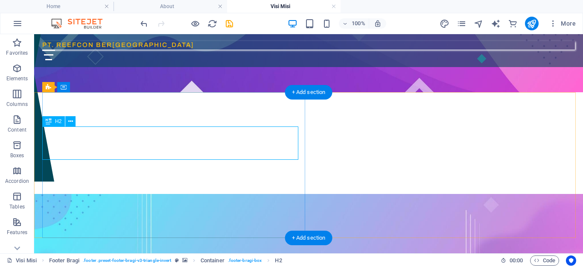
scroll to position [0, 0]
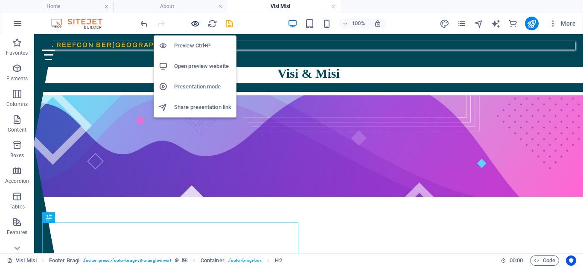
click at [191, 21] on icon "button" at bounding box center [196, 24] width 10 height 10
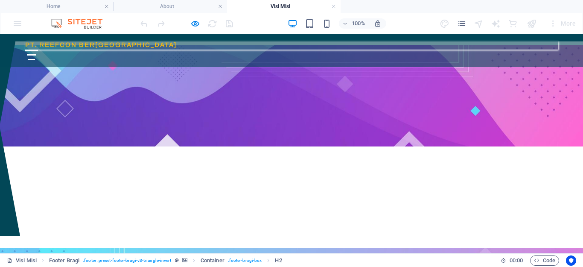
scroll to position [72, 0]
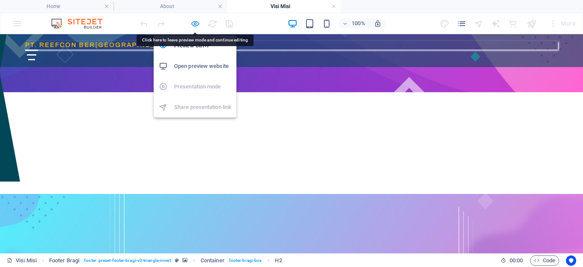
click at [196, 23] on icon "button" at bounding box center [196, 24] width 10 height 10
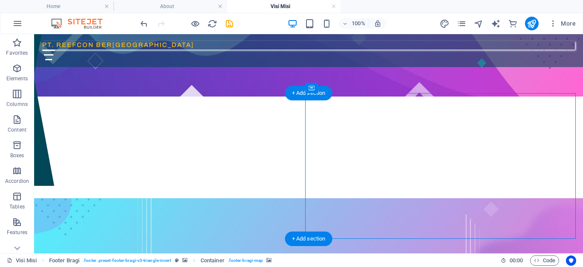
scroll to position [72, 0]
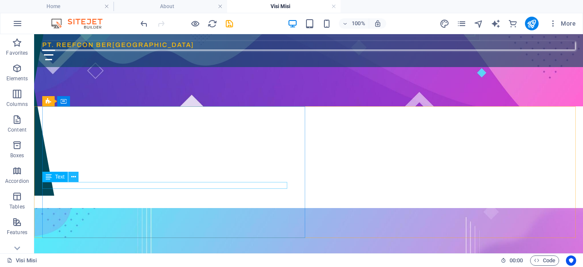
click at [73, 181] on icon at bounding box center [73, 177] width 5 height 9
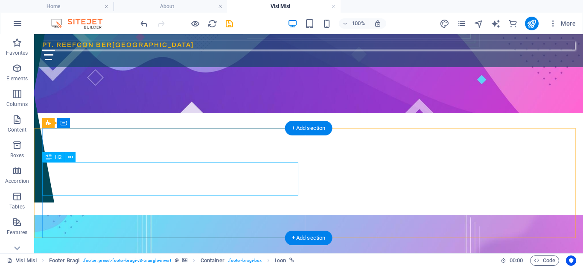
scroll to position [36, 0]
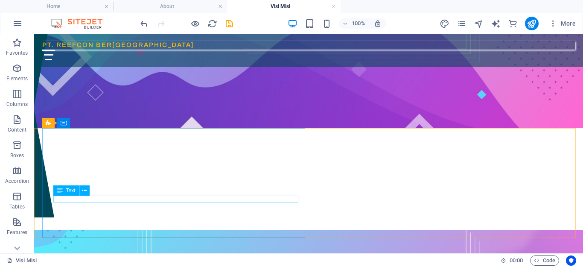
click at [83, 196] on div "Text" at bounding box center [74, 190] width 42 height 11
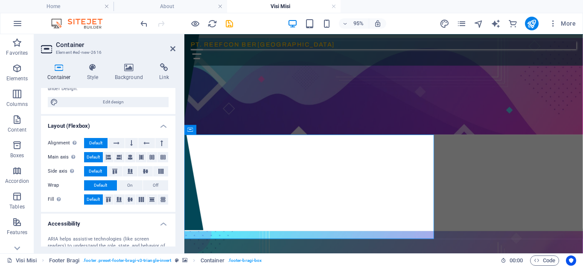
scroll to position [0, 0]
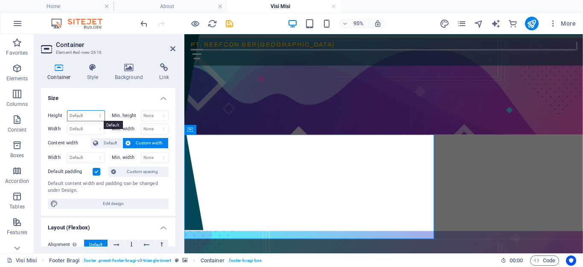
click at [100, 117] on select "Default px rem % vh vw" at bounding box center [85, 116] width 37 height 10
select select "px"
click at [91, 111] on select "Default px rem % vh vw" at bounding box center [85, 116] width 37 height 10
type input "257"
click at [97, 128] on select "Default px rem % em vh vw" at bounding box center [85, 129] width 37 height 10
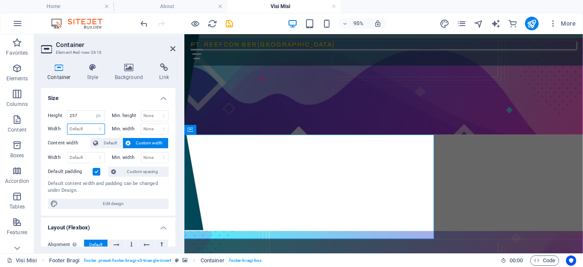
select select "px"
click at [91, 124] on select "Default px rem % em vh vw" at bounding box center [85, 129] width 37 height 10
type input "616"
click at [93, 70] on icon at bounding box center [93, 67] width 24 height 9
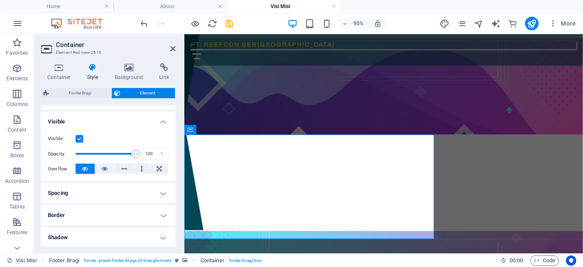
scroll to position [128, 0]
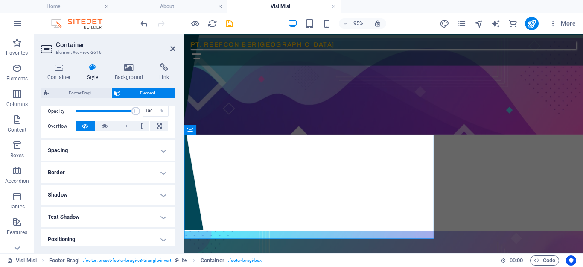
click at [160, 152] on h4 "Spacing" at bounding box center [108, 150] width 135 height 21
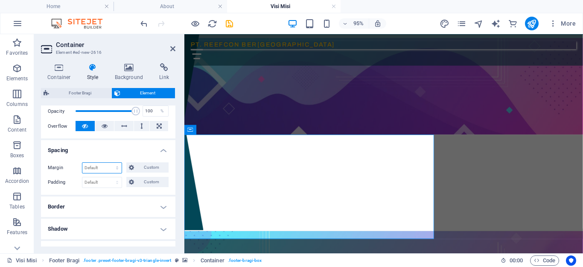
click at [119, 168] on select "Default auto px % rem vw vh Custom" at bounding box center [101, 168] width 39 height 10
select select "px"
click at [109, 163] on select "Default auto px % rem vw vh Custom" at bounding box center [101, 168] width 39 height 10
type input "0"
click at [118, 184] on select "Default px rem % vh vw Custom" at bounding box center [101, 182] width 39 height 10
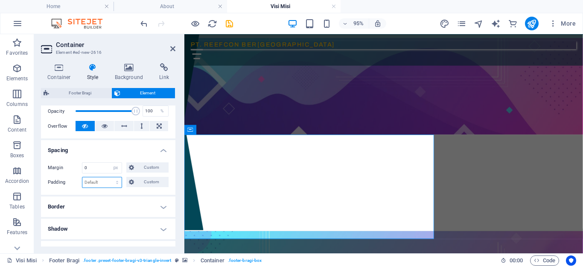
select select "px"
click at [109, 177] on select "Default px rem % vh vw Custom" at bounding box center [101, 182] width 39 height 10
type input "0"
drag, startPoint x: 229, startPoint y: 22, endPoint x: 114, endPoint y: 6, distance: 116.5
click at [229, 22] on icon "save" at bounding box center [230, 24] width 10 height 10
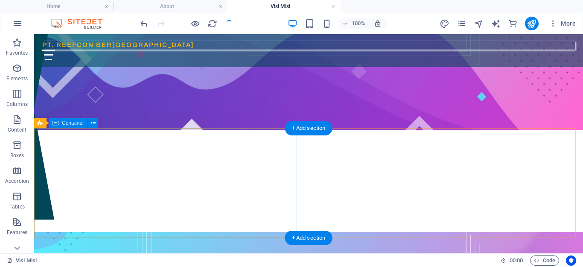
scroll to position [36, 0]
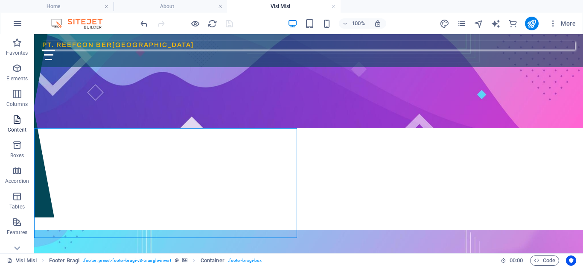
click at [18, 119] on icon "button" at bounding box center [17, 119] width 10 height 10
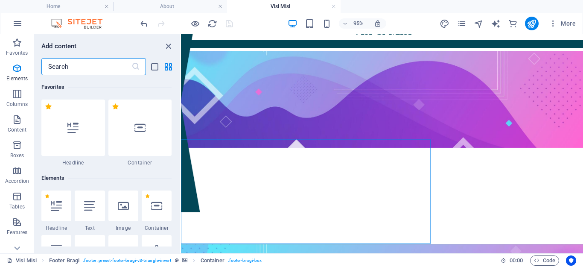
scroll to position [1495, 0]
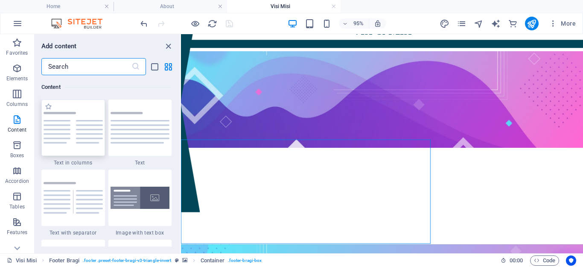
click at [65, 132] on img at bounding box center [73, 128] width 59 height 32
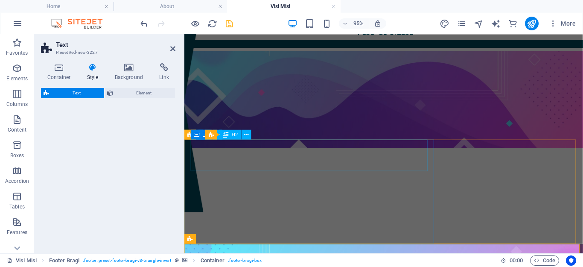
select select "rem"
select select "preset-text-v2-columns"
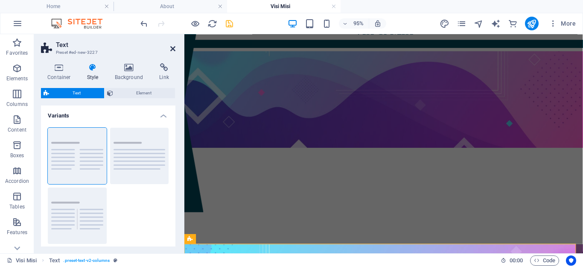
click at [174, 48] on icon at bounding box center [172, 48] width 5 height 7
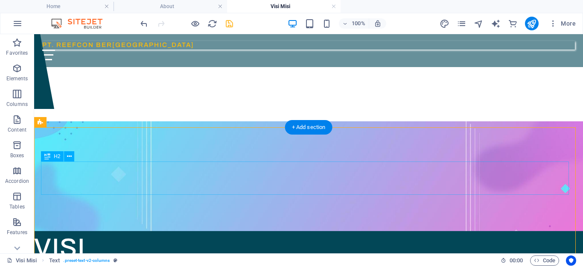
scroll to position [147, 0]
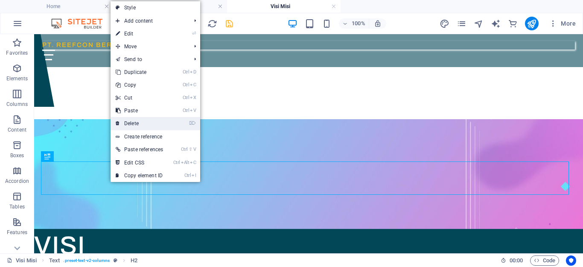
click at [139, 126] on link "⌦ Delete" at bounding box center [140, 123] width 58 height 13
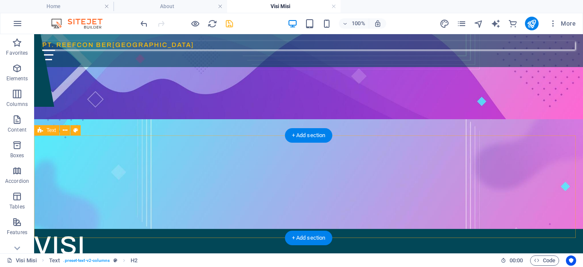
scroll to position [138, 0]
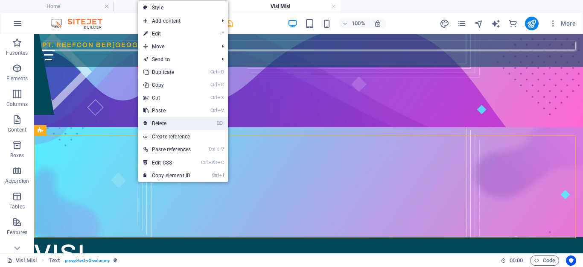
click at [163, 126] on link "⌦ Delete" at bounding box center [167, 123] width 58 height 13
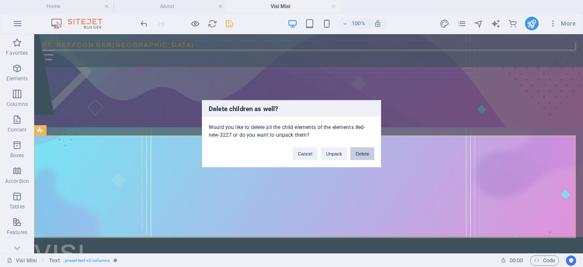
click at [357, 155] on button "Delete" at bounding box center [363, 153] width 24 height 13
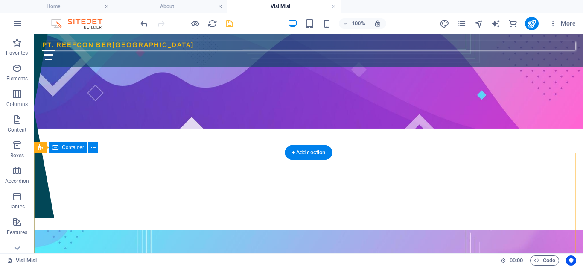
scroll to position [36, 0]
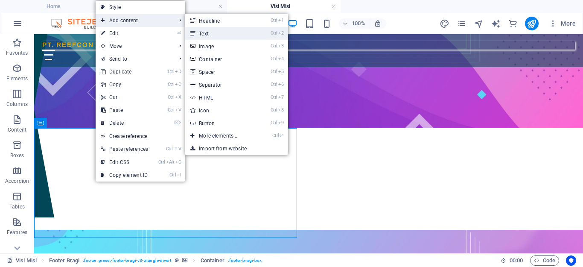
click at [225, 36] on link "Ctrl 2 Text" at bounding box center [220, 33] width 70 height 13
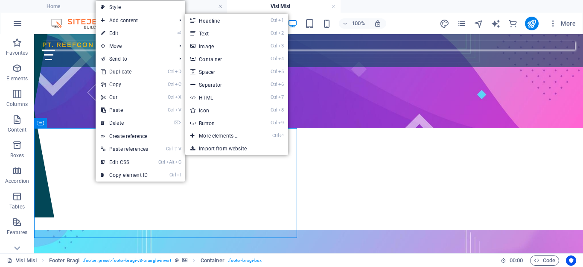
scroll to position [24, 0]
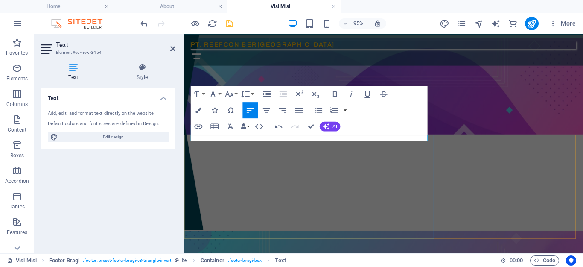
drag, startPoint x: 249, startPoint y: 141, endPoint x: 187, endPoint y: 144, distance: 62.4
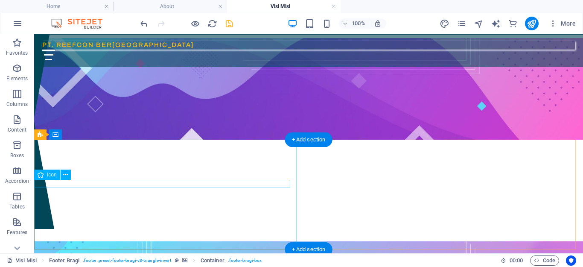
select select "xMidYMid"
select select "px"
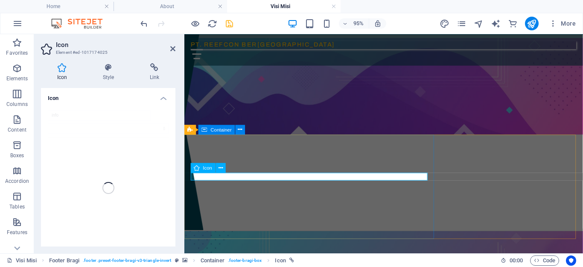
click at [176, 50] on aside "Icon Element #ed-1017174025 Icon Style Link Icon info Appearance Color Backgrou…" at bounding box center [109, 143] width 150 height 219
click at [172, 51] on icon at bounding box center [172, 48] width 5 height 7
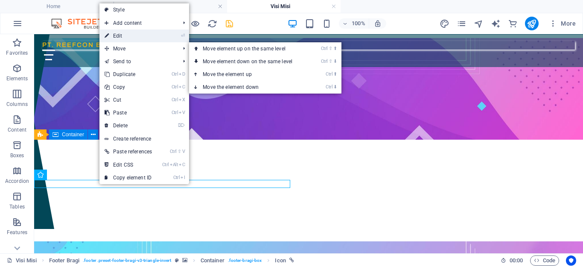
click at [132, 39] on link "⏎ Edit" at bounding box center [129, 35] width 58 height 13
select select "xMidYMid"
select select "px"
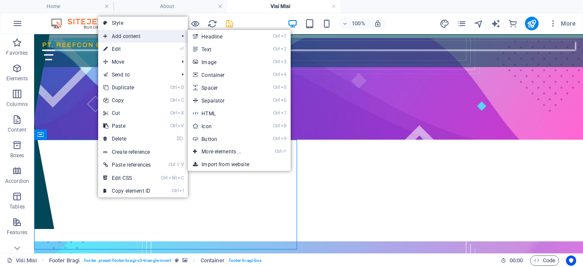
click at [156, 38] on span "Add content" at bounding box center [136, 36] width 77 height 13
click at [211, 52] on link "Ctrl 2 Text" at bounding box center [223, 49] width 70 height 13
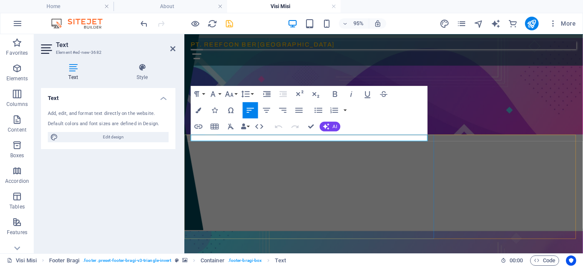
drag, startPoint x: 255, startPoint y: 143, endPoint x: 369, endPoint y: 167, distance: 116.2
click at [199, 112] on icon "button" at bounding box center [199, 110] width 6 height 6
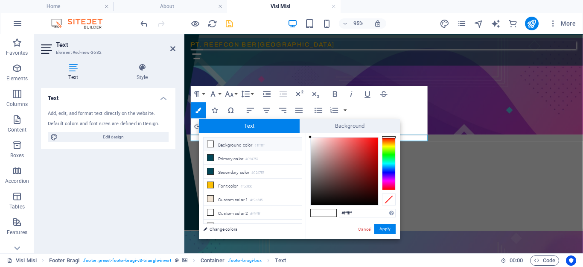
click at [234, 150] on li "Background color #ffffff" at bounding box center [253, 145] width 98 height 14
click at [260, 143] on small "#ffffff" at bounding box center [260, 146] width 10 height 6
click at [387, 229] on button "Apply" at bounding box center [385, 229] width 21 height 10
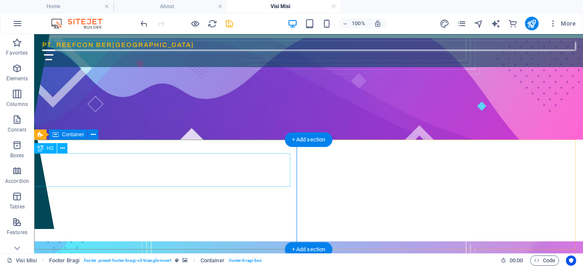
drag, startPoint x: 127, startPoint y: 210, endPoint x: 131, endPoint y: 211, distance: 4.5
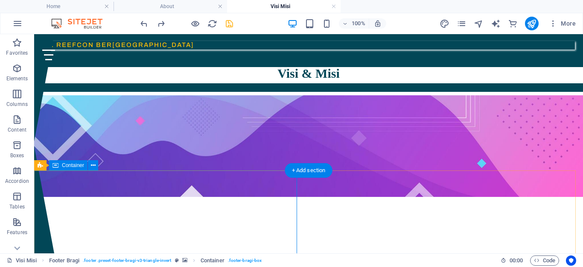
scroll to position [36, 0]
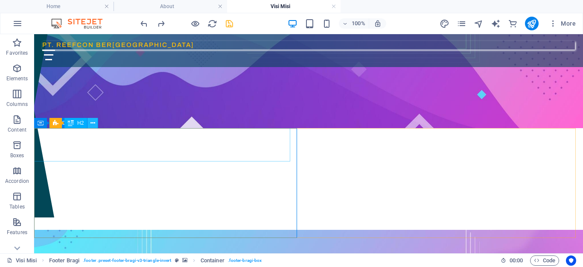
click at [93, 123] on icon at bounding box center [93, 123] width 5 height 9
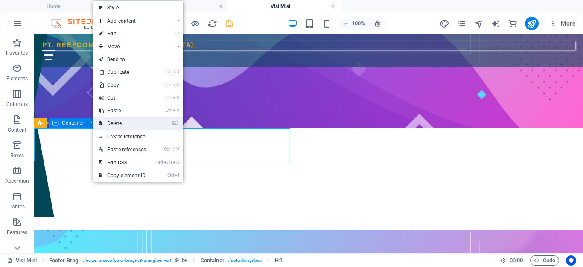
click at [111, 123] on link "⌦ Delete" at bounding box center [123, 123] width 58 height 13
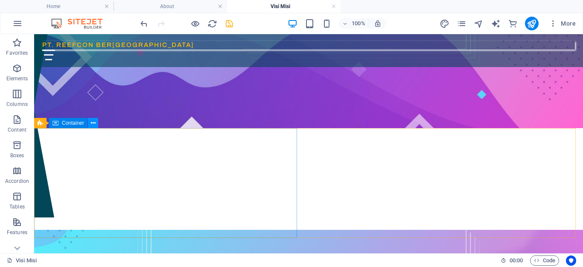
click at [91, 124] on icon at bounding box center [93, 123] width 5 height 9
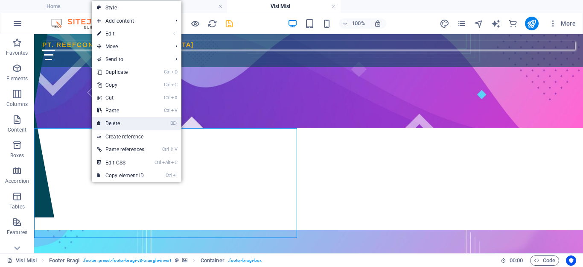
click at [110, 126] on link "⌦ Delete" at bounding box center [121, 123] width 58 height 13
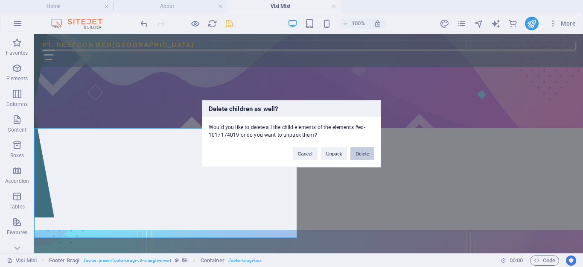
click at [363, 153] on button "Delete" at bounding box center [363, 153] width 24 height 13
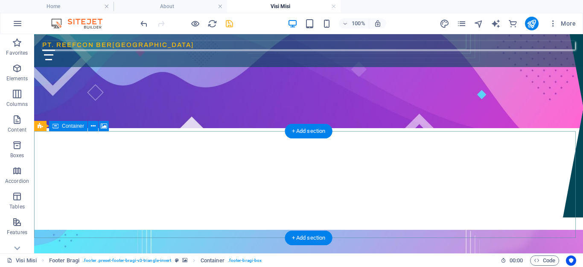
scroll to position [33, 0]
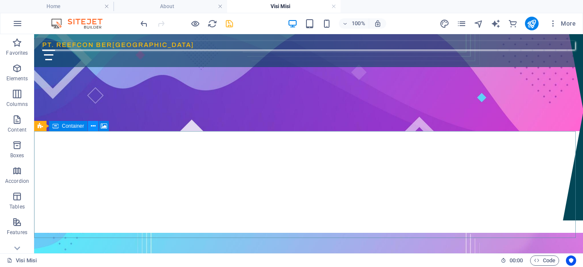
click at [92, 126] on icon at bounding box center [93, 126] width 5 height 9
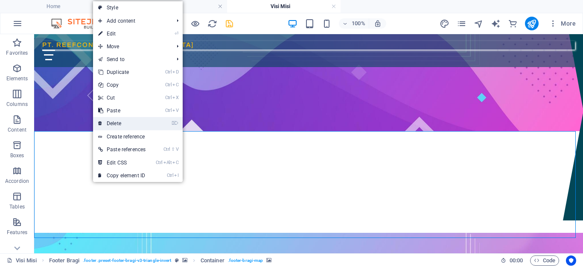
click at [125, 126] on link "⌦ Delete" at bounding box center [122, 123] width 58 height 13
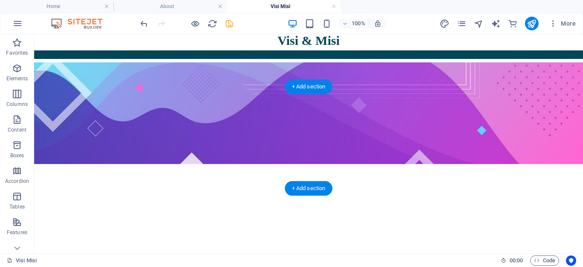
scroll to position [0, 0]
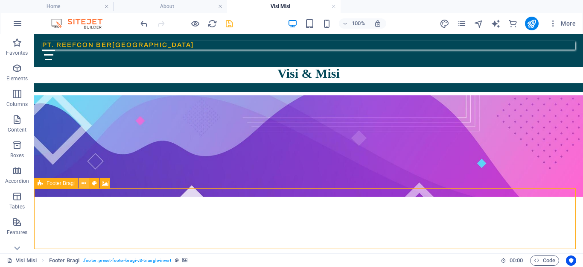
click at [81, 183] on button at bounding box center [84, 183] width 10 height 10
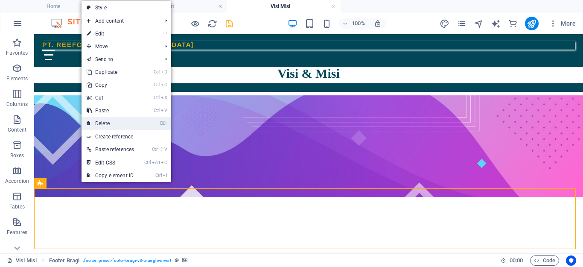
click at [114, 126] on link "⌦ Delete" at bounding box center [111, 123] width 58 height 13
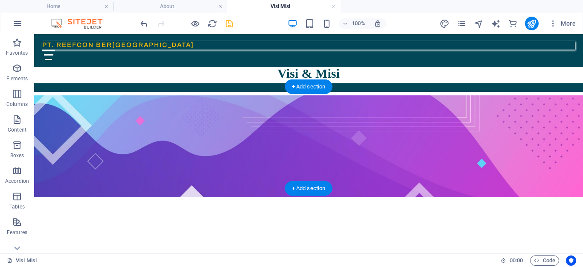
click at [214, 165] on figure at bounding box center [308, 146] width 549 height 102
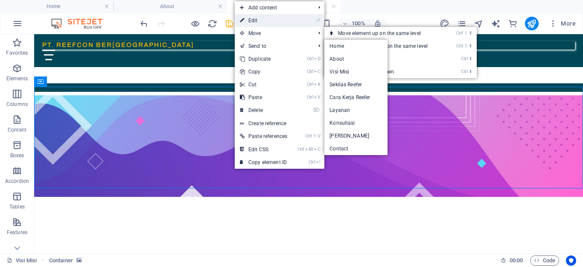
click at [252, 20] on link "⏎ Edit" at bounding box center [264, 20] width 58 height 13
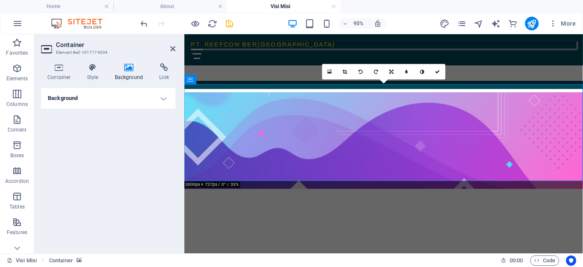
click at [160, 98] on h4 "Background" at bounding box center [108, 98] width 135 height 21
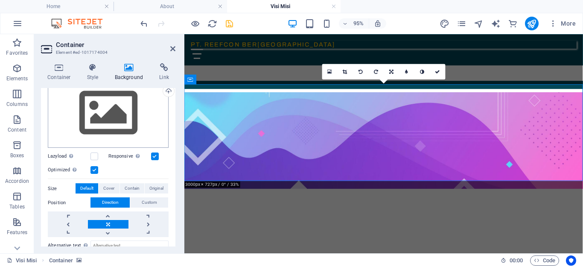
scroll to position [128, 0]
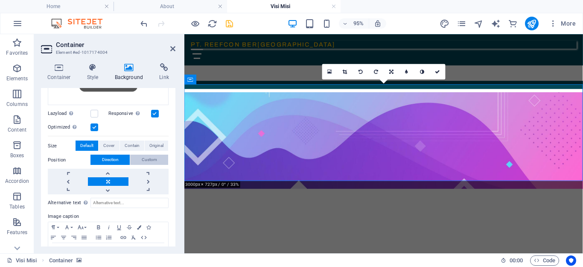
click at [147, 160] on span "Custom" at bounding box center [149, 160] width 15 height 10
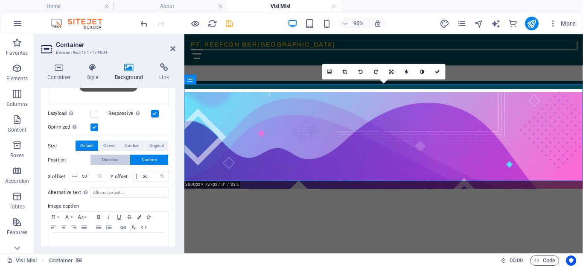
click at [118, 158] on button "Direction" at bounding box center [110, 160] width 39 height 10
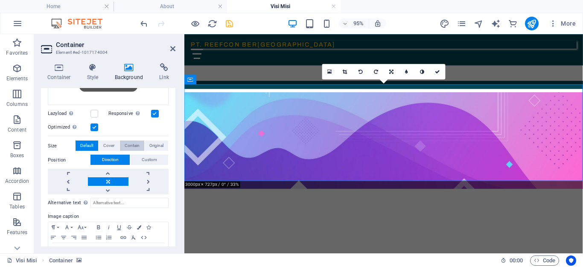
click at [138, 144] on span "Contain" at bounding box center [132, 146] width 15 height 10
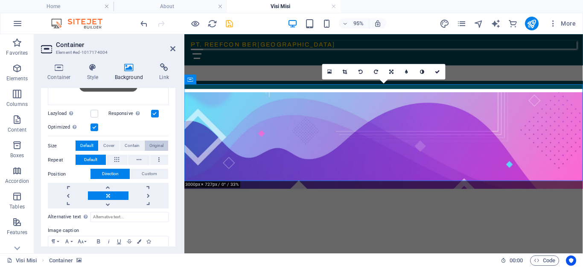
click at [158, 142] on span "Original" at bounding box center [157, 146] width 14 height 10
click at [155, 147] on span "Original" at bounding box center [157, 146] width 14 height 10
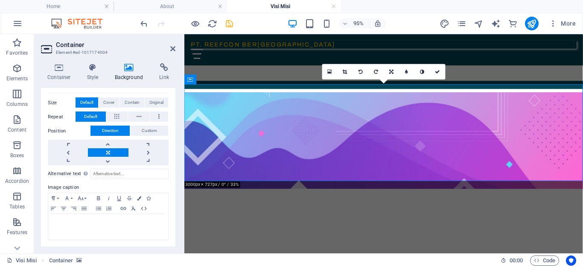
scroll to position [0, 0]
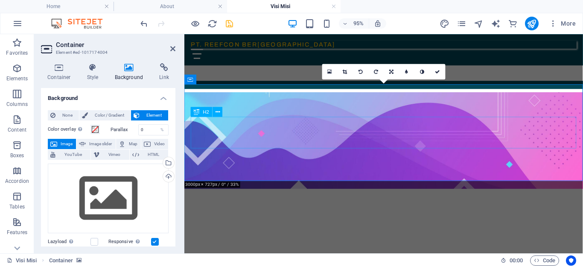
click at [292, 231] on div "VISI" at bounding box center [394, 247] width 406 height 33
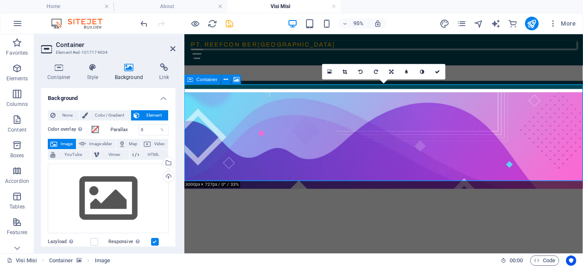
drag, startPoint x: 232, startPoint y: 100, endPoint x: 350, endPoint y: 128, distance: 121.1
click at [232, 100] on figure at bounding box center [395, 146] width 420 height 102
click at [171, 48] on icon at bounding box center [172, 48] width 5 height 7
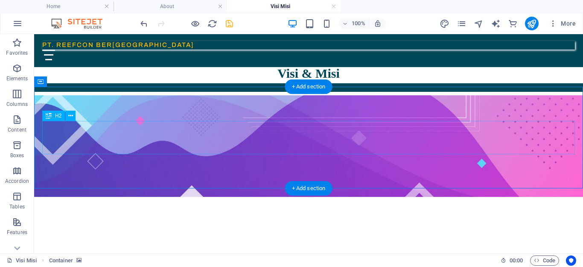
click at [261, 231] on div "VISI" at bounding box center [308, 247] width 533 height 33
click at [506, 103] on figure at bounding box center [308, 146] width 549 height 102
click at [504, 103] on figure at bounding box center [308, 146] width 549 height 102
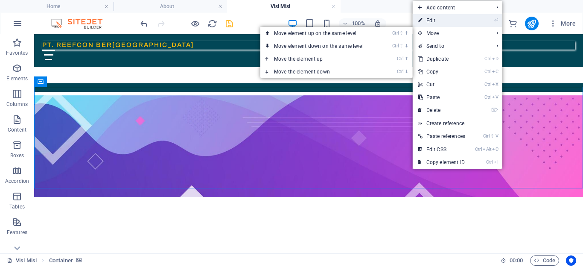
click at [476, 25] on li "⏎ Edit" at bounding box center [458, 20] width 90 height 13
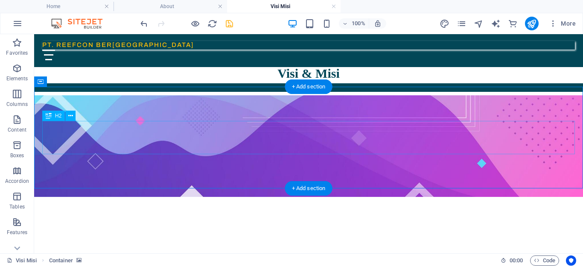
click at [130, 231] on div "VISI" at bounding box center [308, 247] width 533 height 33
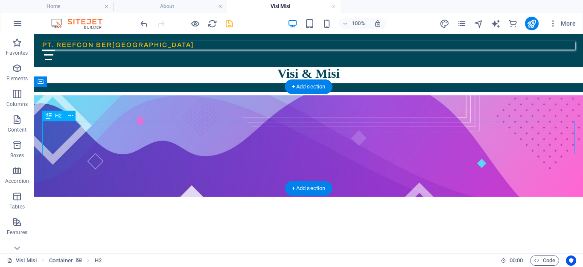
click at [67, 231] on div "VISI" at bounding box center [308, 247] width 533 height 33
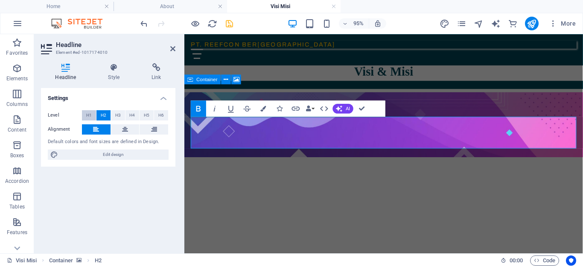
click at [86, 114] on span "H1" at bounding box center [89, 115] width 6 height 10
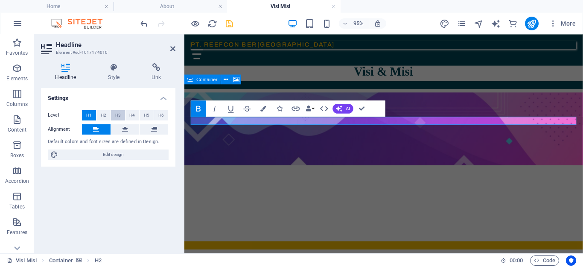
click at [120, 117] on span "H3" at bounding box center [118, 115] width 6 height 10
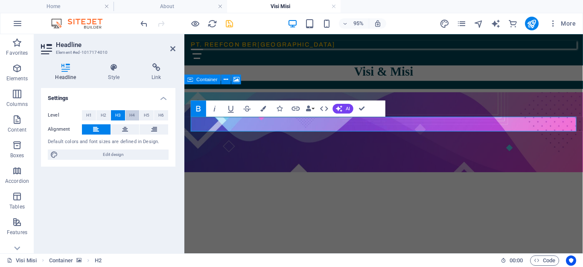
click at [131, 115] on span "H4" at bounding box center [132, 115] width 6 height 10
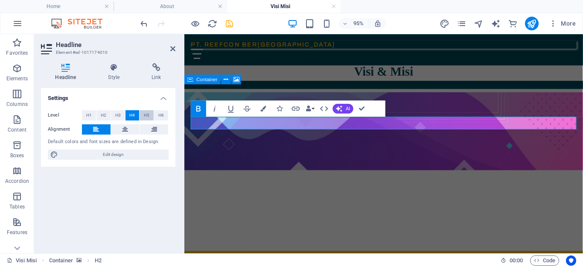
click at [143, 115] on button "H5" at bounding box center [147, 115] width 14 height 10
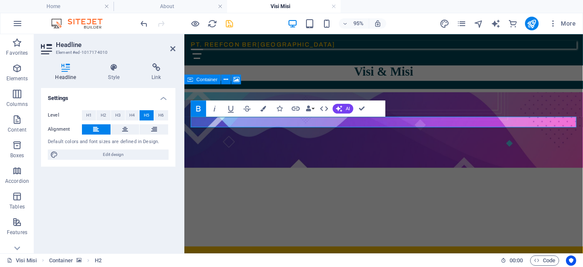
click at [150, 117] on button "H5" at bounding box center [147, 115] width 14 height 10
click at [158, 117] on span "H6" at bounding box center [161, 115] width 6 height 10
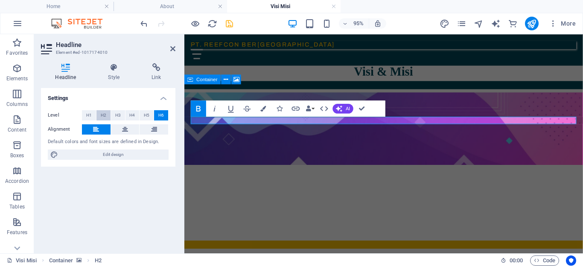
click at [98, 119] on button "H2" at bounding box center [104, 115] width 14 height 10
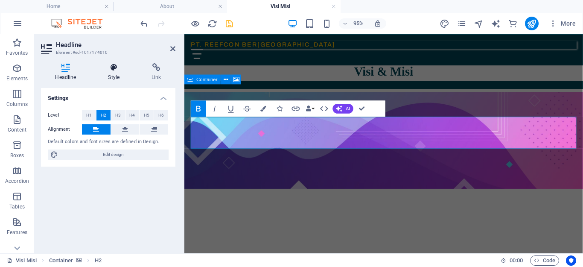
click at [109, 78] on h4 "Style" at bounding box center [116, 72] width 44 height 18
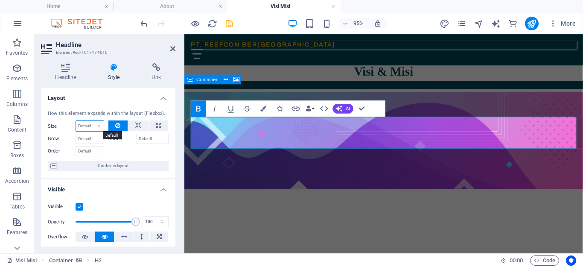
click at [98, 128] on select "Default auto px % 1/1 1/2 1/3 1/4 1/5 1/6 1/7 1/8 1/9 1/10" at bounding box center [90, 126] width 28 height 10
select select "px"
click at [91, 121] on select "Default auto px % 1/1 1/2 1/3 1/4 1/5 1/6 1/7 1/8 1/9 1/10" at bounding box center [90, 126] width 28 height 10
type input "0"
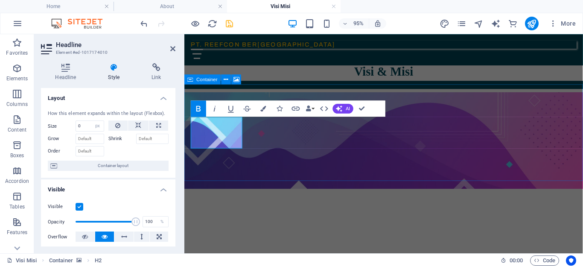
click at [314, 165] on figure at bounding box center [395, 146] width 420 height 102
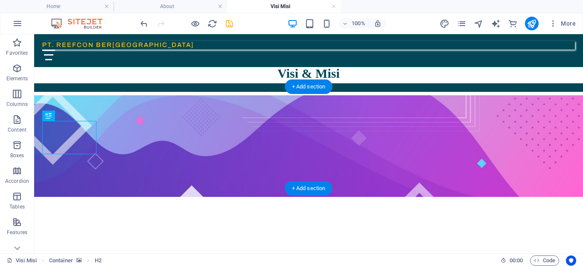
drag, startPoint x: 81, startPoint y: 134, endPoint x: 164, endPoint y: 116, distance: 85.2
click at [164, 116] on div "VISI" at bounding box center [308, 196] width 549 height 203
click at [126, 153] on figure at bounding box center [308, 146] width 549 height 102
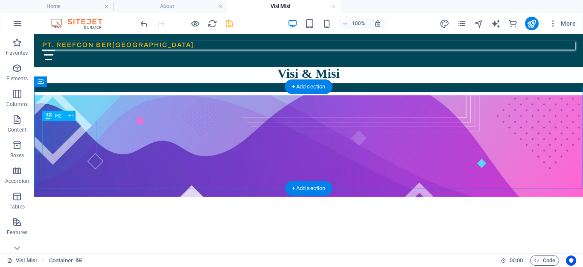
click at [76, 231] on div "VISI" at bounding box center [308, 247] width 533 height 33
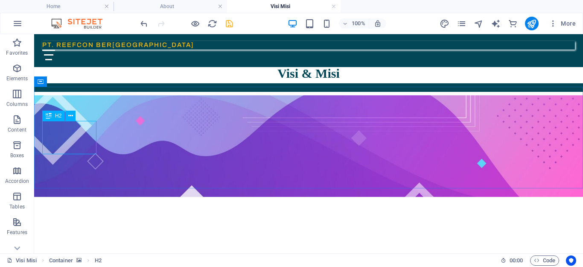
click at [47, 117] on icon at bounding box center [49, 116] width 6 height 10
click at [71, 114] on icon at bounding box center [70, 115] width 5 height 9
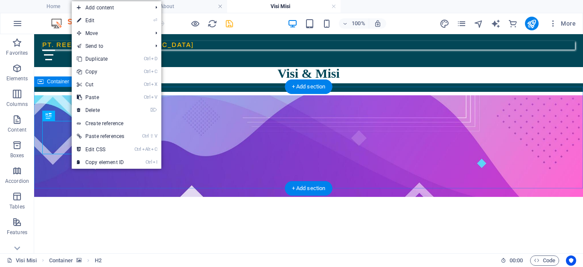
click at [262, 128] on figure at bounding box center [308, 146] width 549 height 102
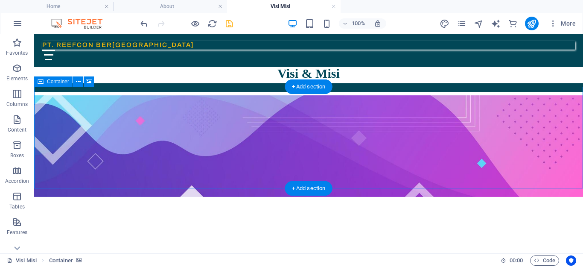
click at [67, 111] on figure at bounding box center [308, 146] width 549 height 102
click at [71, 95] on figure at bounding box center [308, 146] width 549 height 102
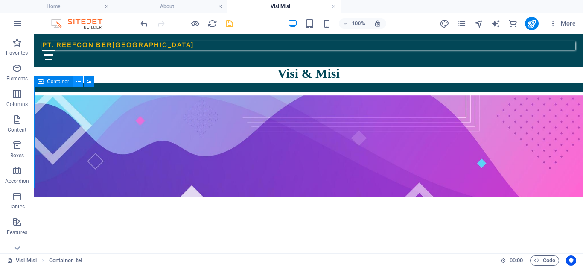
click at [77, 81] on icon at bounding box center [78, 81] width 5 height 9
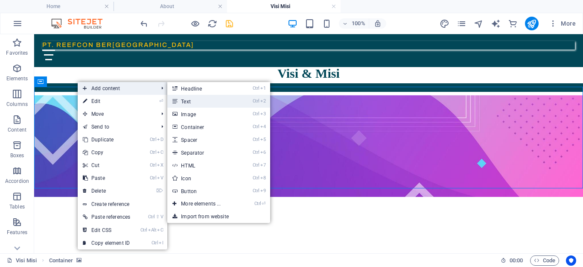
click at [191, 104] on link "Ctrl 2 Text" at bounding box center [202, 101] width 70 height 13
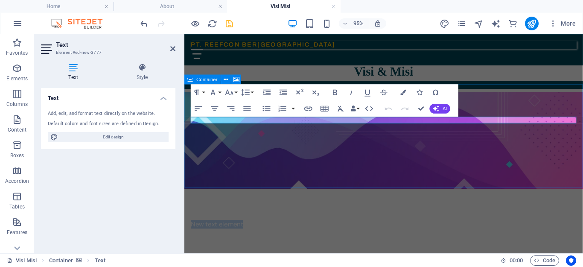
click at [488, 106] on figure at bounding box center [395, 146] width 420 height 102
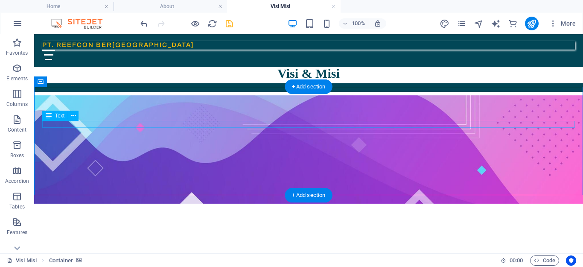
click at [82, 238] on div "New text element" at bounding box center [308, 241] width 533 height 7
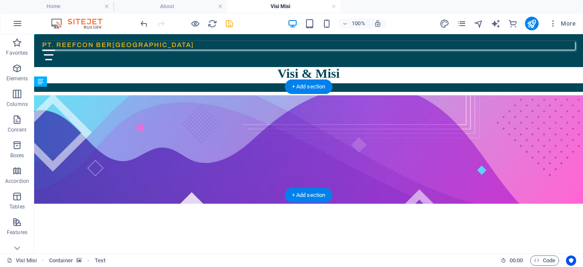
drag, startPoint x: 82, startPoint y: 124, endPoint x: 88, endPoint y: 153, distance: 29.7
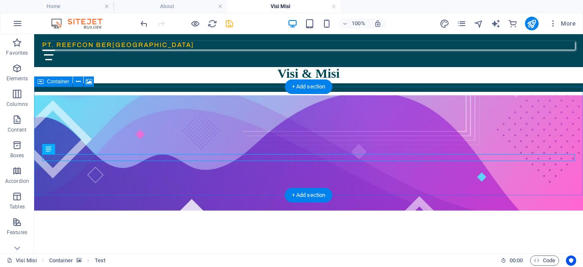
click at [116, 174] on figure at bounding box center [308, 152] width 549 height 115
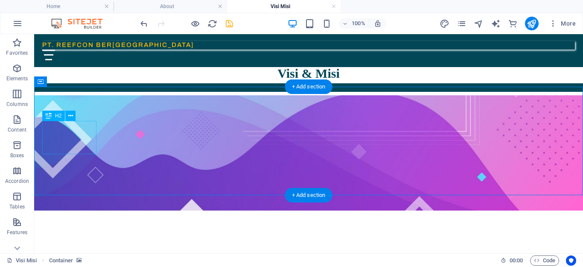
click at [91, 245] on div "VISI" at bounding box center [308, 261] width 533 height 33
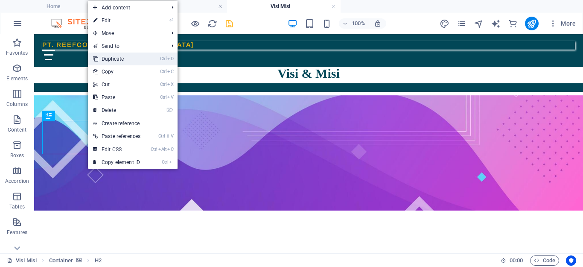
click at [121, 62] on link "Ctrl D Duplicate" at bounding box center [117, 59] width 58 height 13
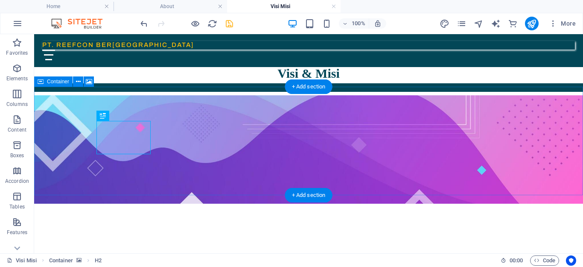
click at [202, 152] on figure at bounding box center [308, 149] width 549 height 108
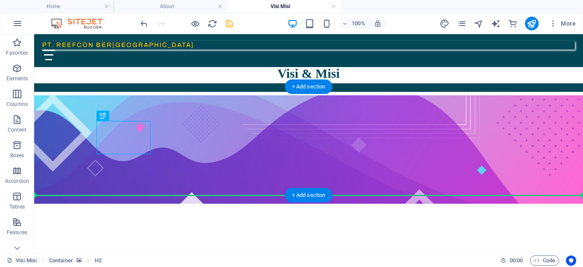
drag, startPoint x: 132, startPoint y: 144, endPoint x: 70, endPoint y: 165, distance: 65.7
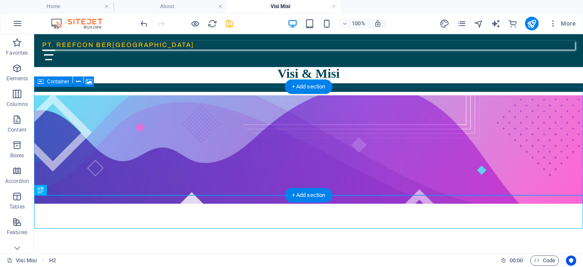
click at [111, 141] on figure at bounding box center [308, 149] width 549 height 108
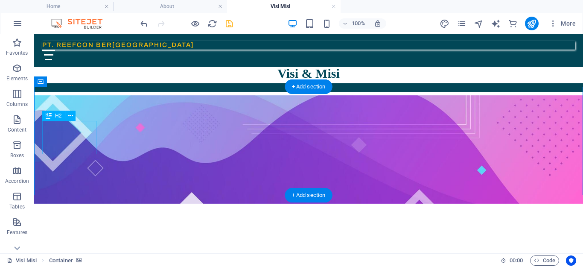
click at [73, 238] on div "VISI" at bounding box center [308, 254] width 533 height 33
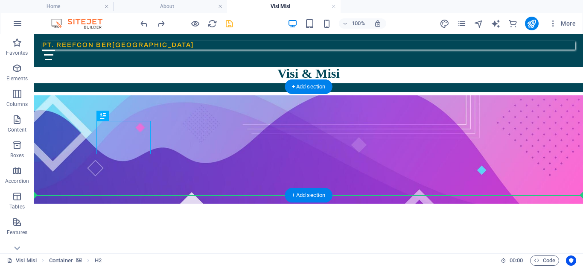
drag, startPoint x: 123, startPoint y: 141, endPoint x: 80, endPoint y: 180, distance: 58.4
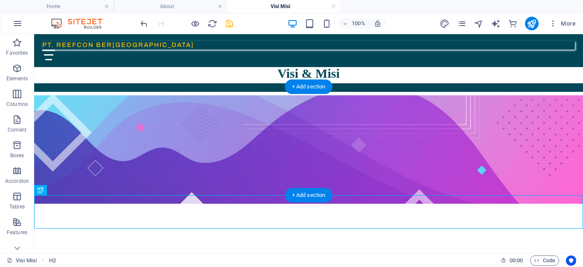
click at [121, 180] on figure at bounding box center [308, 149] width 549 height 108
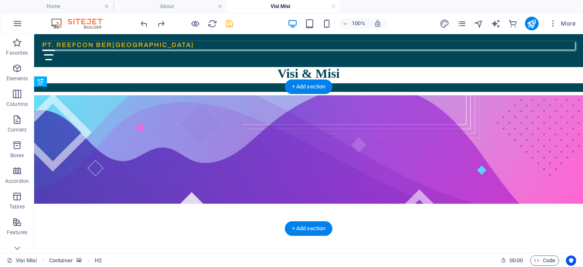
drag, startPoint x: 120, startPoint y: 144, endPoint x: 112, endPoint y: 192, distance: 48.5
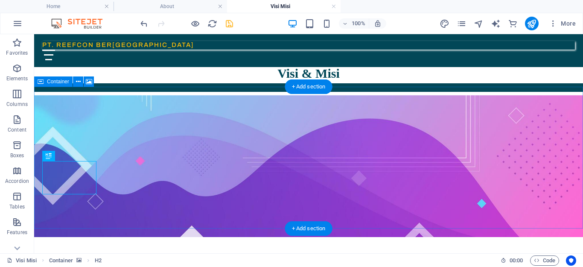
click at [147, 154] on figure at bounding box center [308, 166] width 549 height 142
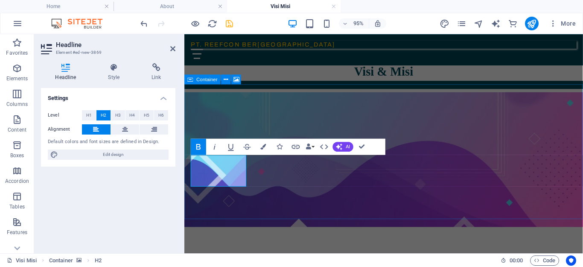
click at [433, 183] on figure at bounding box center [395, 166] width 420 height 142
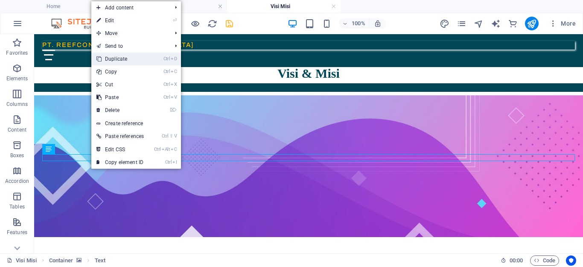
click at [130, 60] on link "Ctrl D Duplicate" at bounding box center [120, 59] width 58 height 13
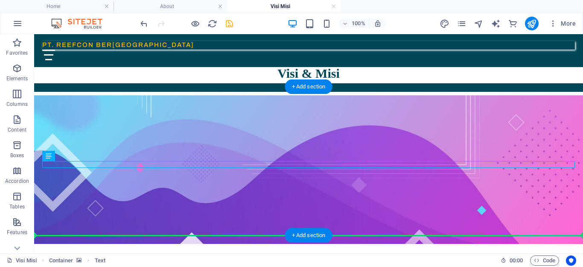
drag, startPoint x: 89, startPoint y: 164, endPoint x: 97, endPoint y: 202, distance: 38.7
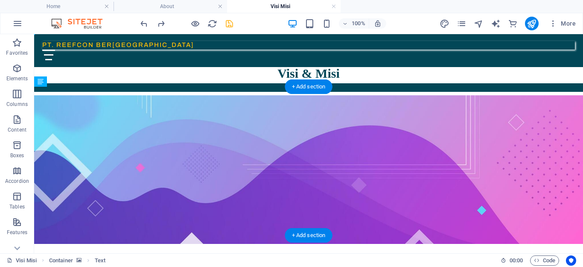
drag, startPoint x: 91, startPoint y: 190, endPoint x: 94, endPoint y: 197, distance: 8.0
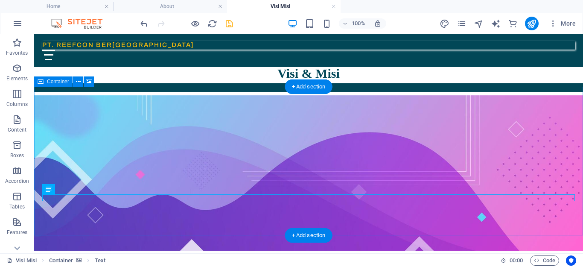
click at [241, 118] on figure at bounding box center [308, 172] width 549 height 155
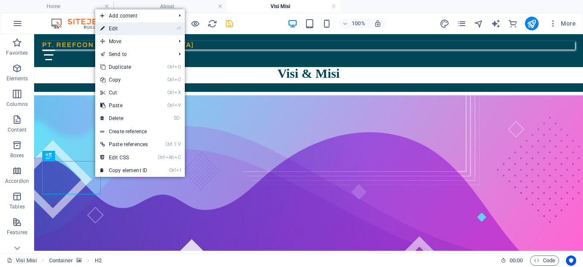
click at [123, 31] on link "⏎ Edit" at bounding box center [124, 28] width 58 height 13
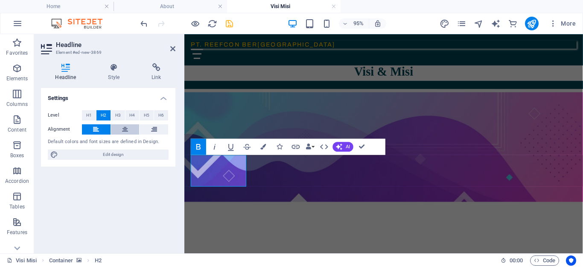
click at [130, 132] on button at bounding box center [125, 129] width 29 height 10
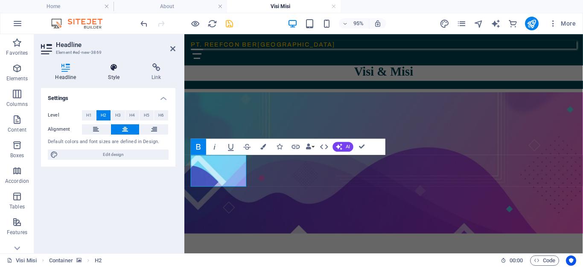
click at [116, 73] on h4 "Style" at bounding box center [116, 72] width 44 height 18
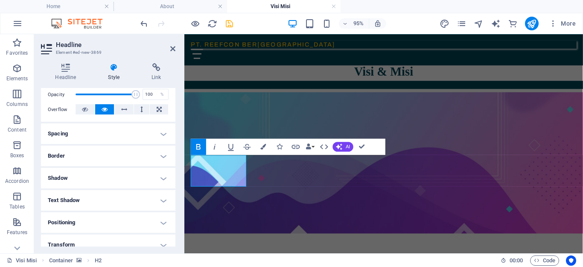
scroll to position [128, 0]
click at [119, 110] on button at bounding box center [123, 108] width 19 height 10
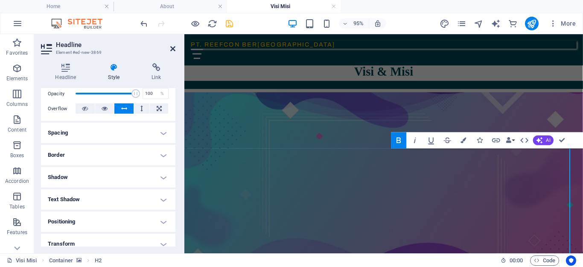
click at [171, 47] on icon at bounding box center [172, 48] width 5 height 7
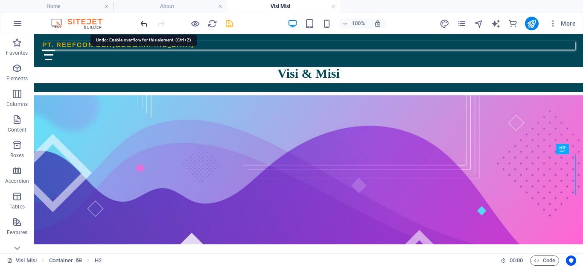
click at [142, 24] on icon "undo" at bounding box center [144, 24] width 10 height 10
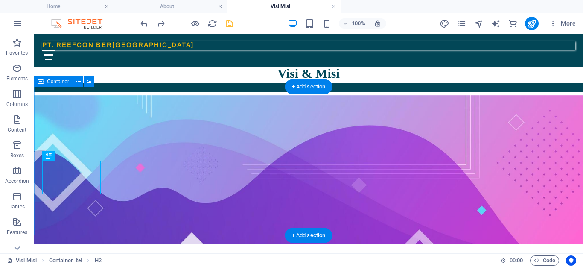
click at [246, 174] on figure at bounding box center [308, 169] width 549 height 149
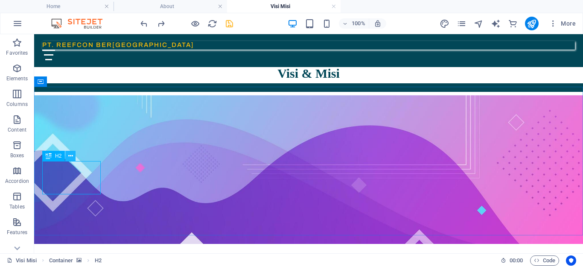
click at [73, 154] on icon at bounding box center [70, 156] width 5 height 9
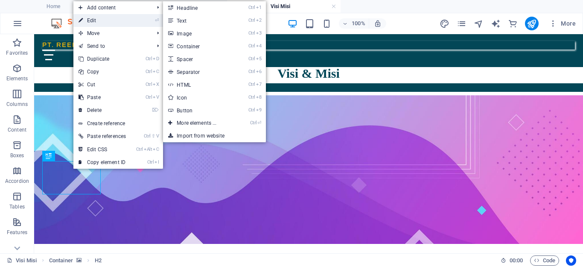
click at [122, 17] on link "⏎ Edit" at bounding box center [102, 20] width 58 height 13
select select "px"
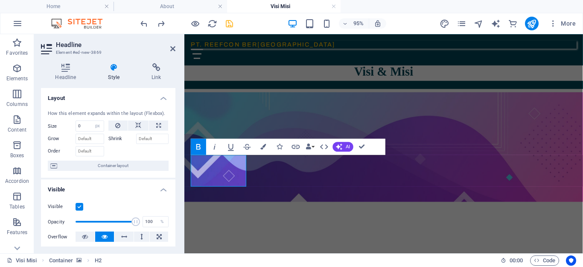
scroll to position [85, 0]
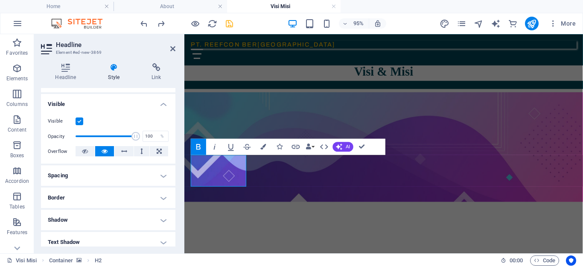
click at [161, 173] on h4 "Spacing" at bounding box center [108, 175] width 135 height 21
click at [161, 173] on h4 "Spacing" at bounding box center [108, 172] width 135 height 15
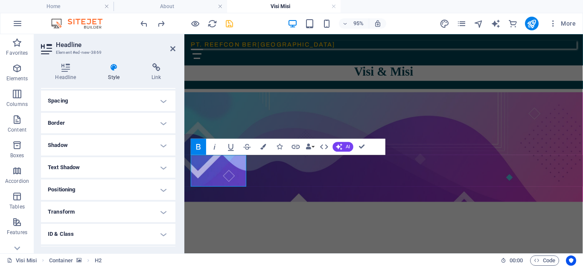
scroll to position [171, 0]
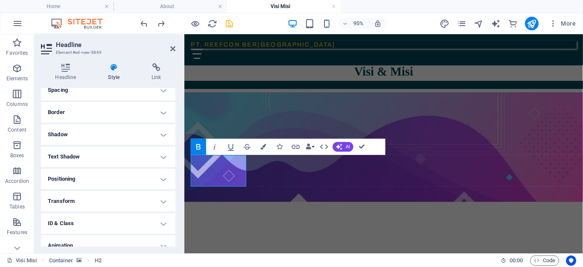
click at [158, 179] on h4 "Positioning" at bounding box center [108, 179] width 135 height 21
click at [74, 196] on span "Static" at bounding box center [77, 196] width 10 height 10
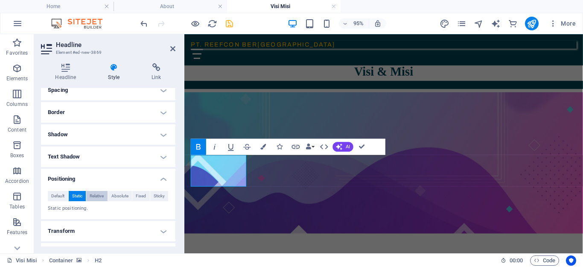
click at [90, 196] on span "Relative" at bounding box center [97, 196] width 14 height 10
click at [118, 197] on span "Absolute" at bounding box center [119, 196] width 17 height 10
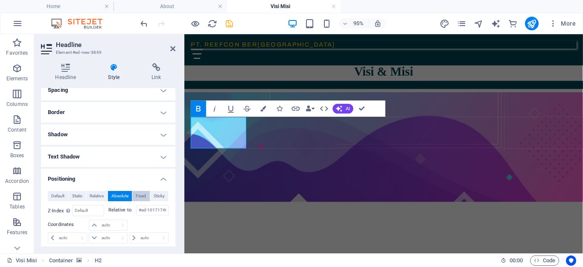
click at [136, 195] on span "Fixed" at bounding box center [141, 196] width 10 height 10
click at [156, 196] on span "Sticky" at bounding box center [159, 196] width 11 height 10
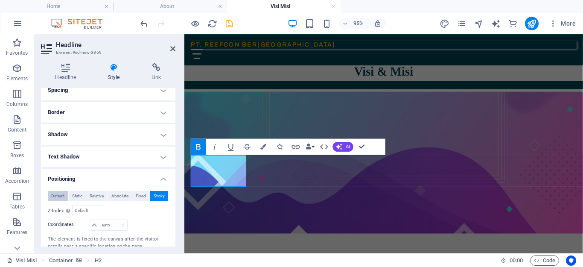
click at [58, 196] on span "Default" at bounding box center [57, 196] width 13 height 10
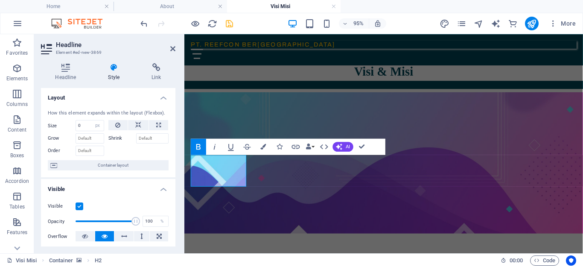
scroll to position [0, 0]
click at [170, 44] on h2 "Headline" at bounding box center [116, 45] width 120 height 8
click at [171, 48] on icon at bounding box center [172, 48] width 5 height 7
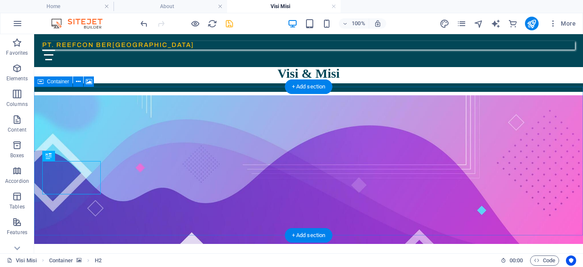
click at [288, 168] on figure at bounding box center [308, 169] width 549 height 149
